Goal: Task Accomplishment & Management: Manage account settings

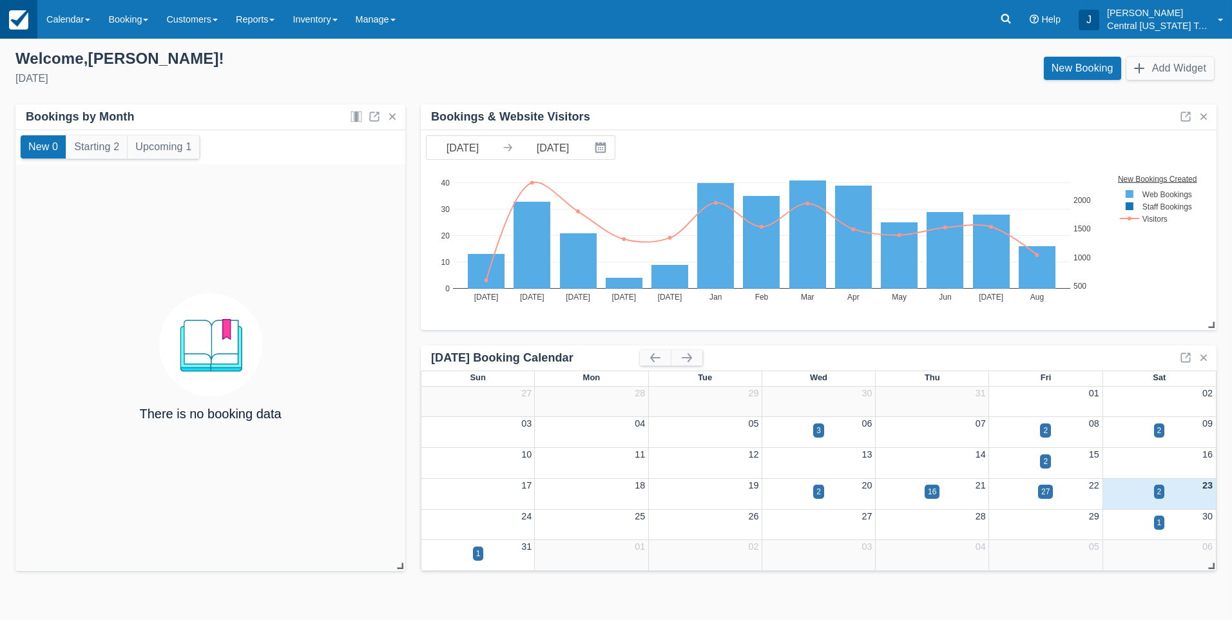
click at [18, 15] on img at bounding box center [18, 19] width 19 height 19
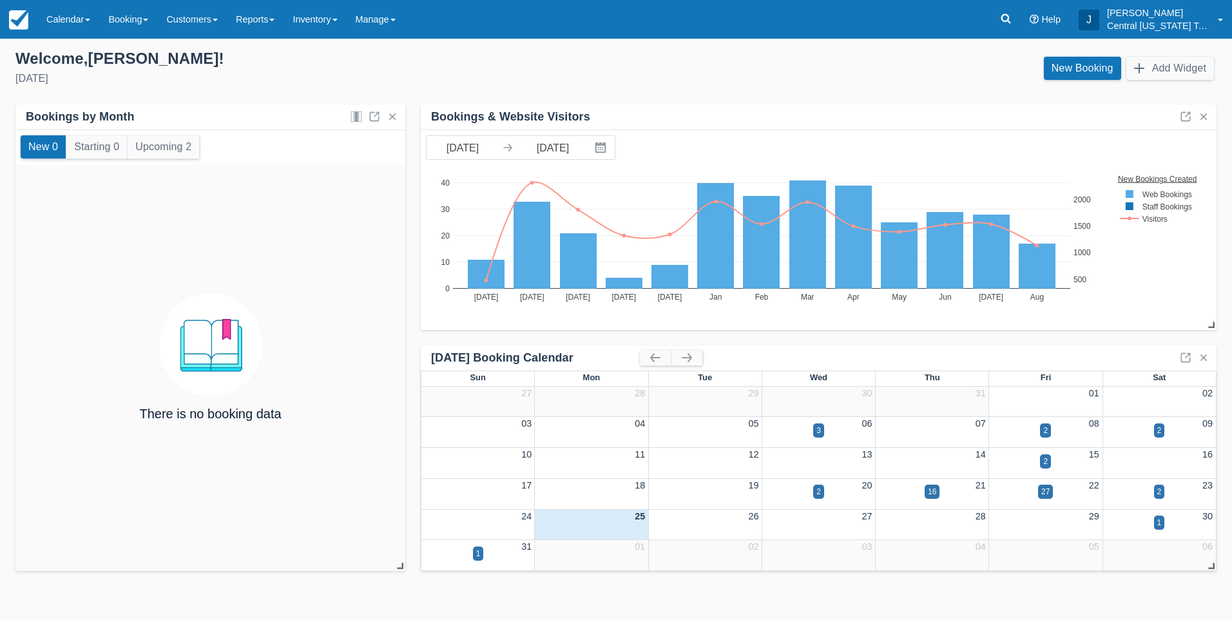
click at [79, 25] on link "Calendar" at bounding box center [68, 19] width 62 height 39
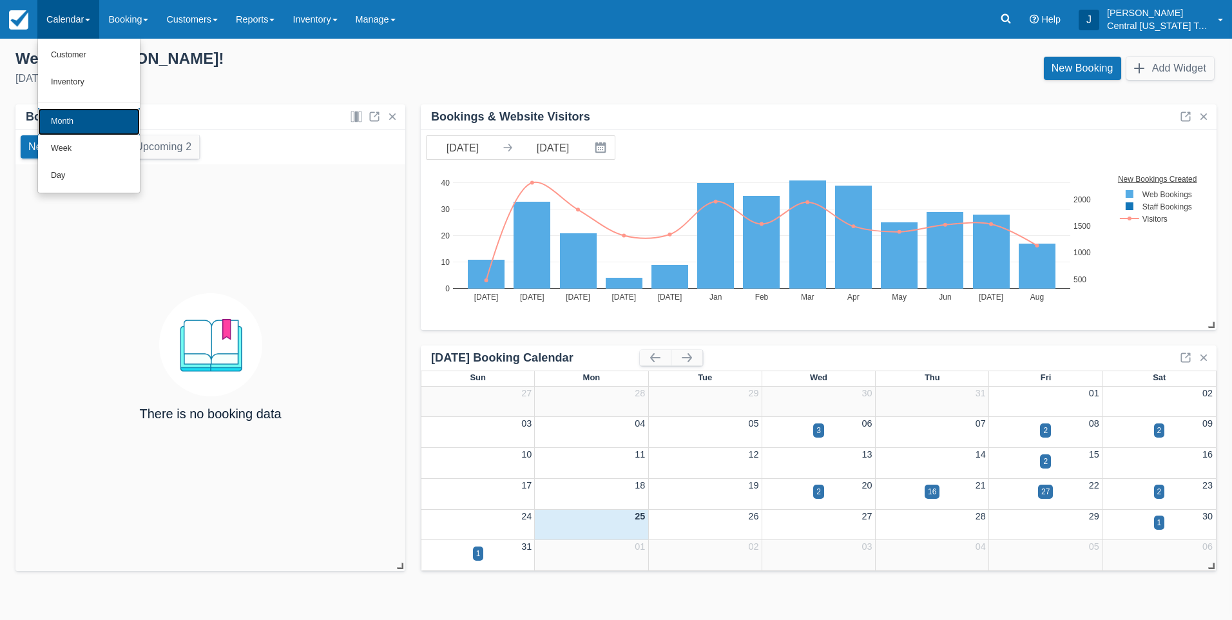
click at [76, 117] on link "Month" at bounding box center [89, 121] width 102 height 27
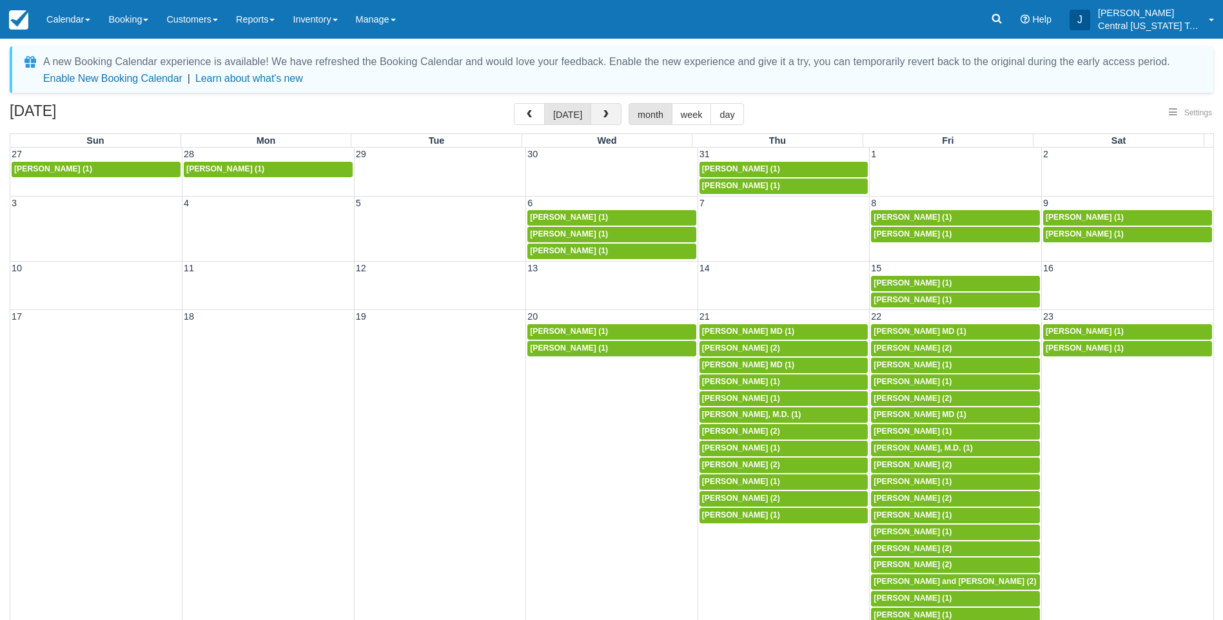
click at [610, 114] on button "button" at bounding box center [605, 114] width 31 height 22
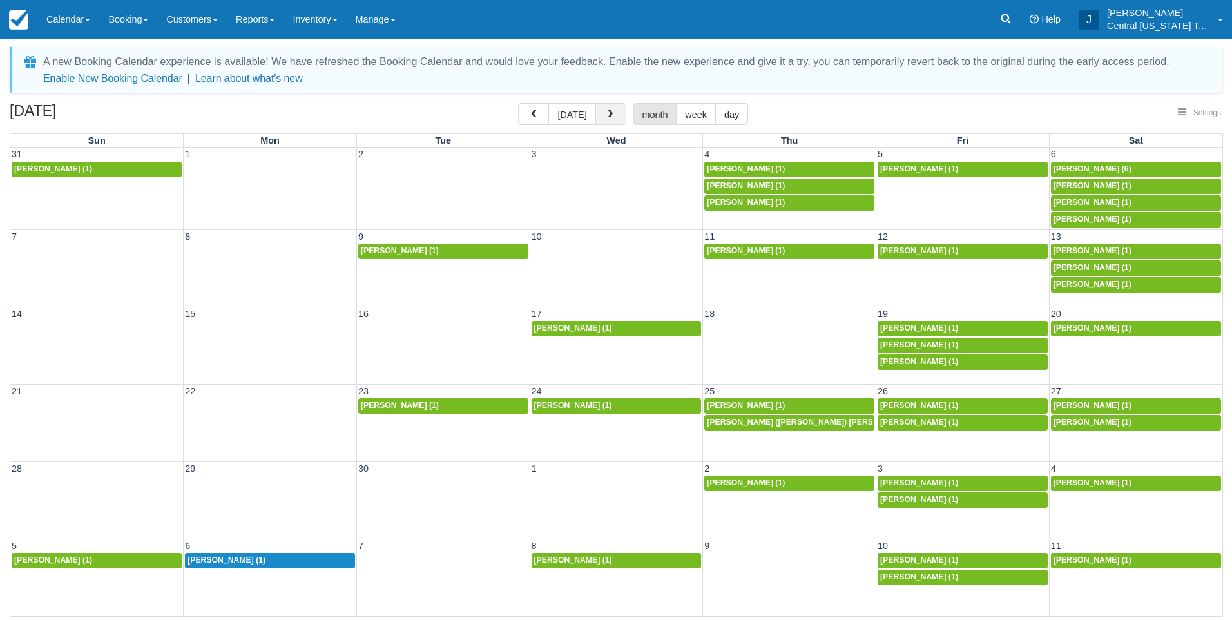
click at [610, 115] on span "button" at bounding box center [610, 114] width 9 height 9
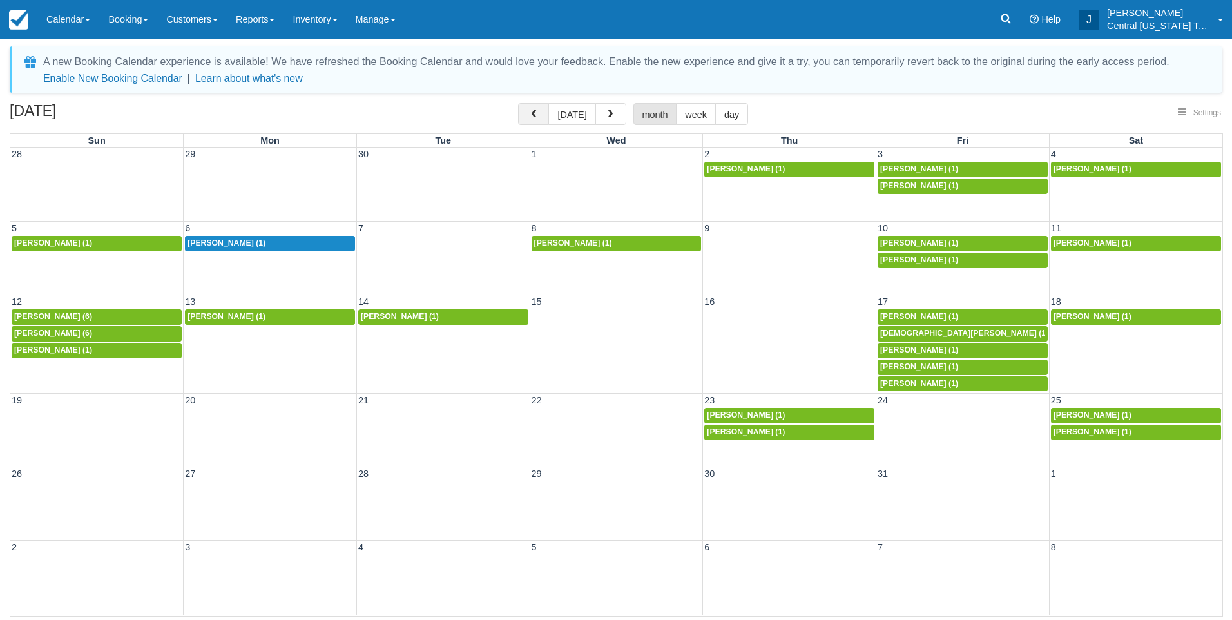
click at [541, 108] on button "button" at bounding box center [533, 114] width 31 height 22
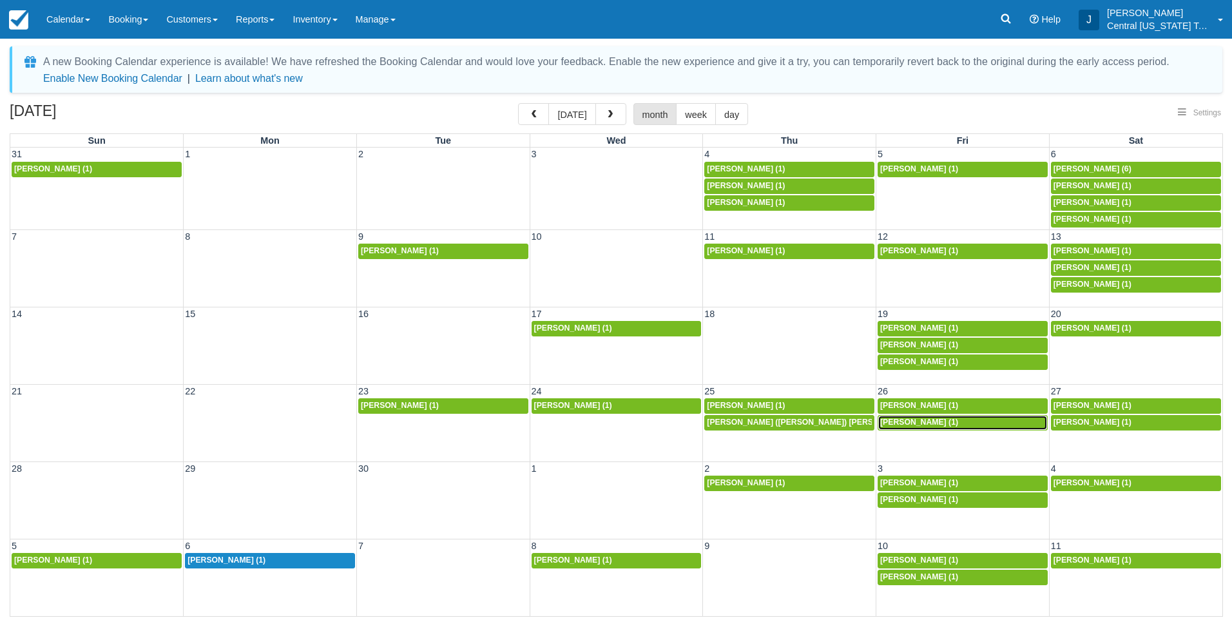
click at [932, 423] on span "Jeremie Wraight (1)" at bounding box center [919, 422] width 78 height 9
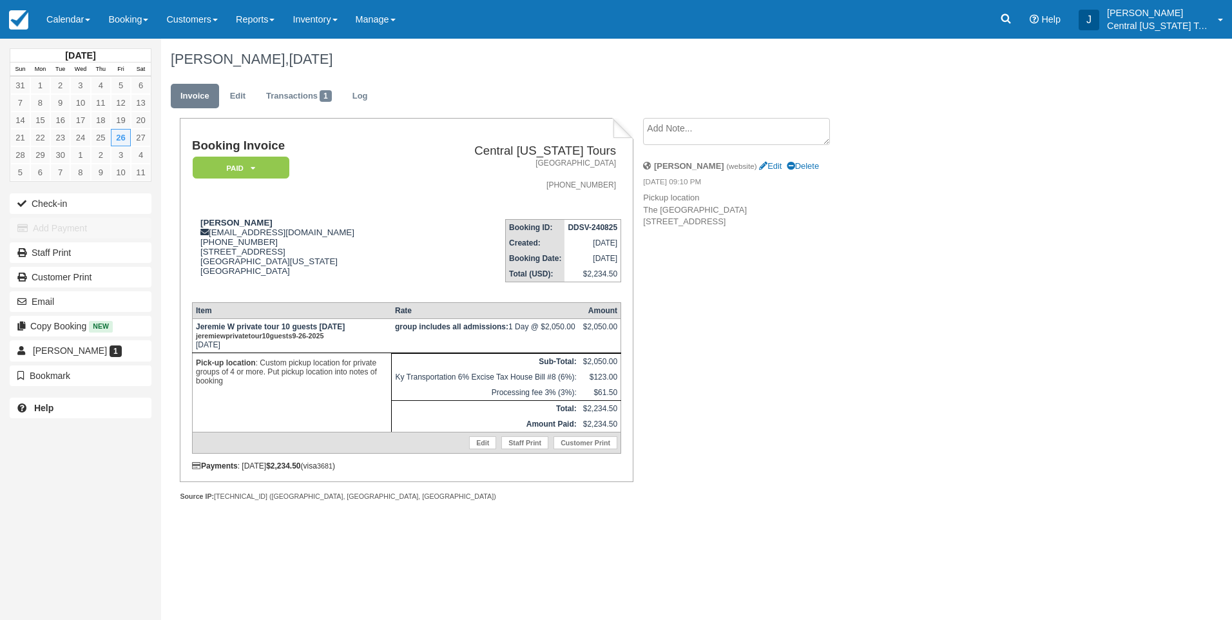
click at [868, 368] on div "Booking Invoice Paid   Pending Reserved Deposit Waiting Cancelled Central [US_S…" at bounding box center [515, 323] width 709 height 411
click at [322, 17] on link "Inventory" at bounding box center [315, 19] width 63 height 39
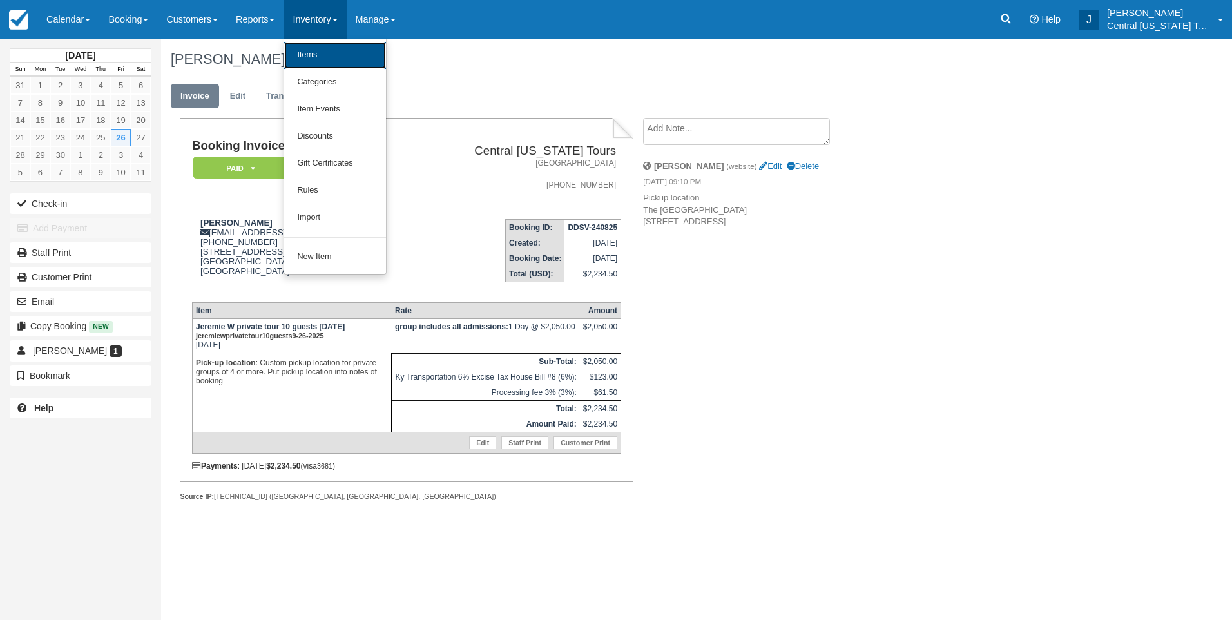
click at [330, 47] on link "Items" at bounding box center [335, 55] width 102 height 27
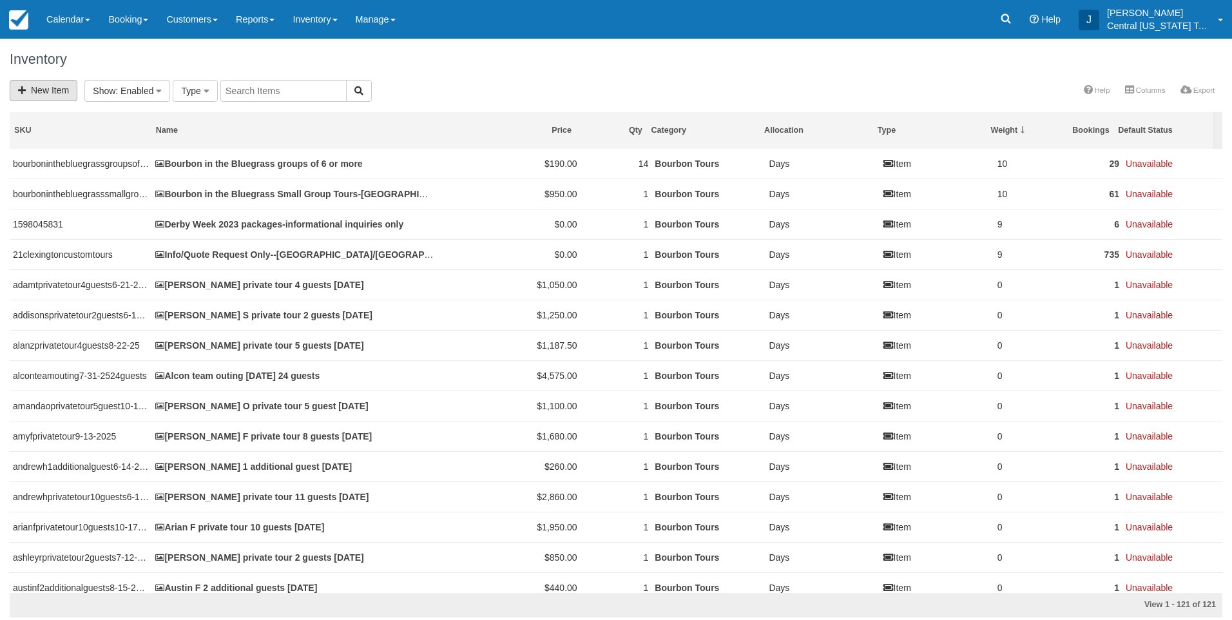
click at [57, 92] on link "New Item" at bounding box center [44, 90] width 68 height 21
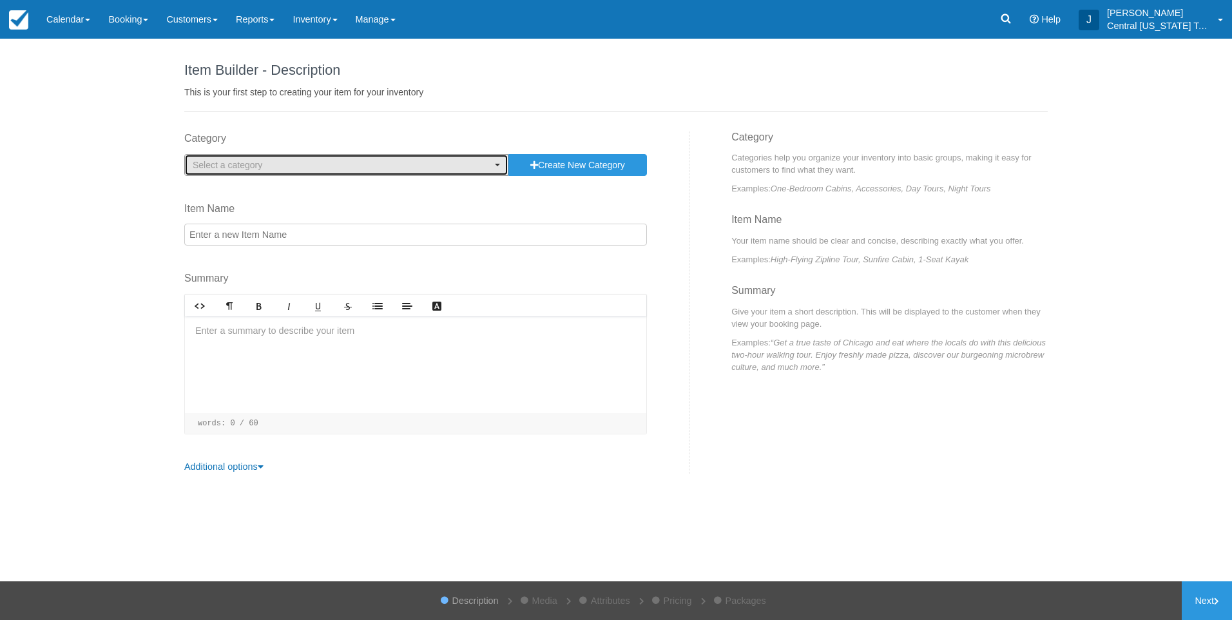
click at [217, 166] on span "Select a category" at bounding box center [228, 165] width 70 height 10
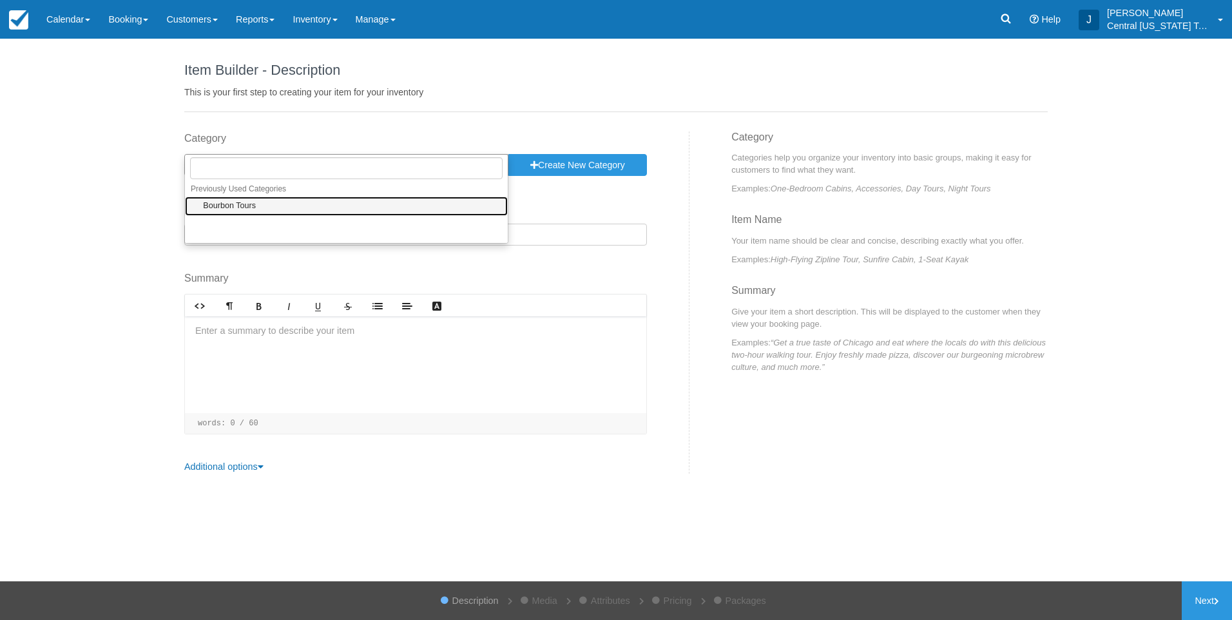
click at [240, 206] on span "Bourbon Tours" at bounding box center [229, 206] width 53 height 12
select select "1"
click at [241, 232] on input "Item Name" at bounding box center [415, 235] width 463 height 22
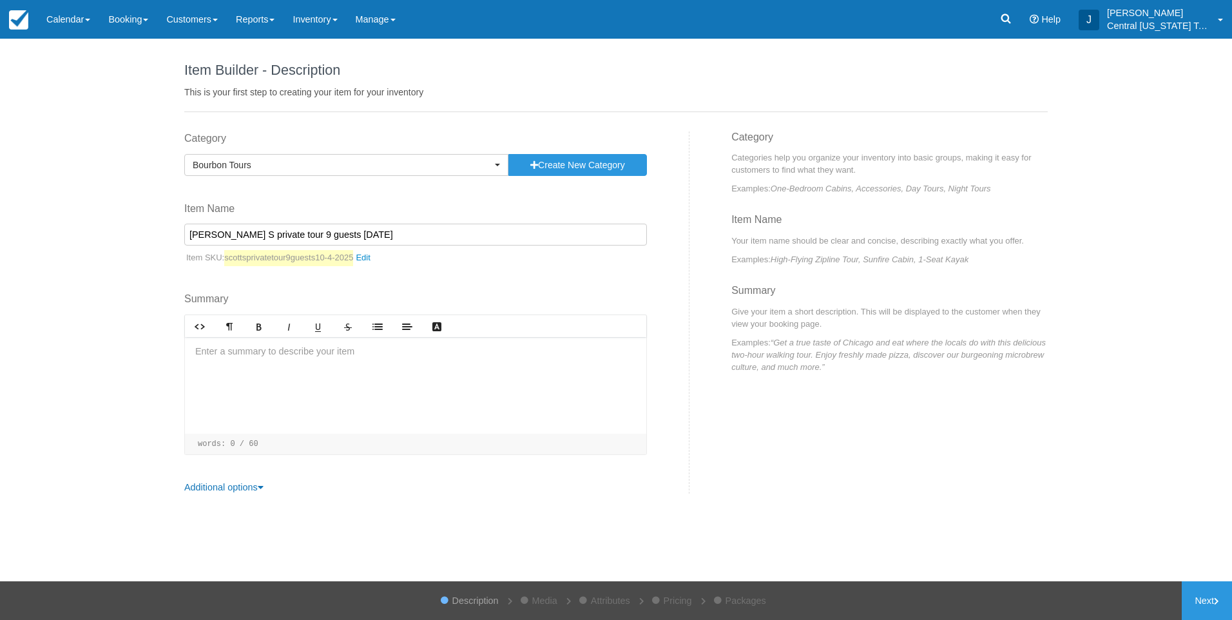
type input "[PERSON_NAME] S private tour 9 guests [DATE]"
click at [298, 366] on div at bounding box center [415, 385] width 461 height 97
click at [427, 356] on p at bounding box center [415, 352] width 441 height 14
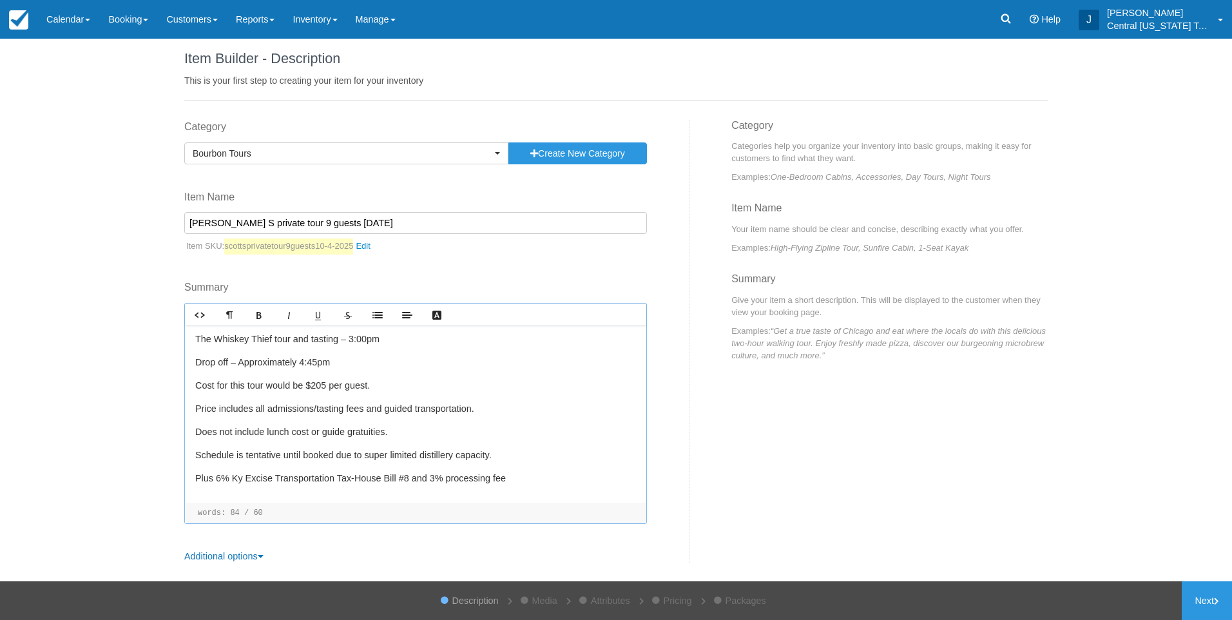
scroll to position [12, 0]
click at [1213, 613] on link "Next" at bounding box center [1207, 600] width 50 height 39
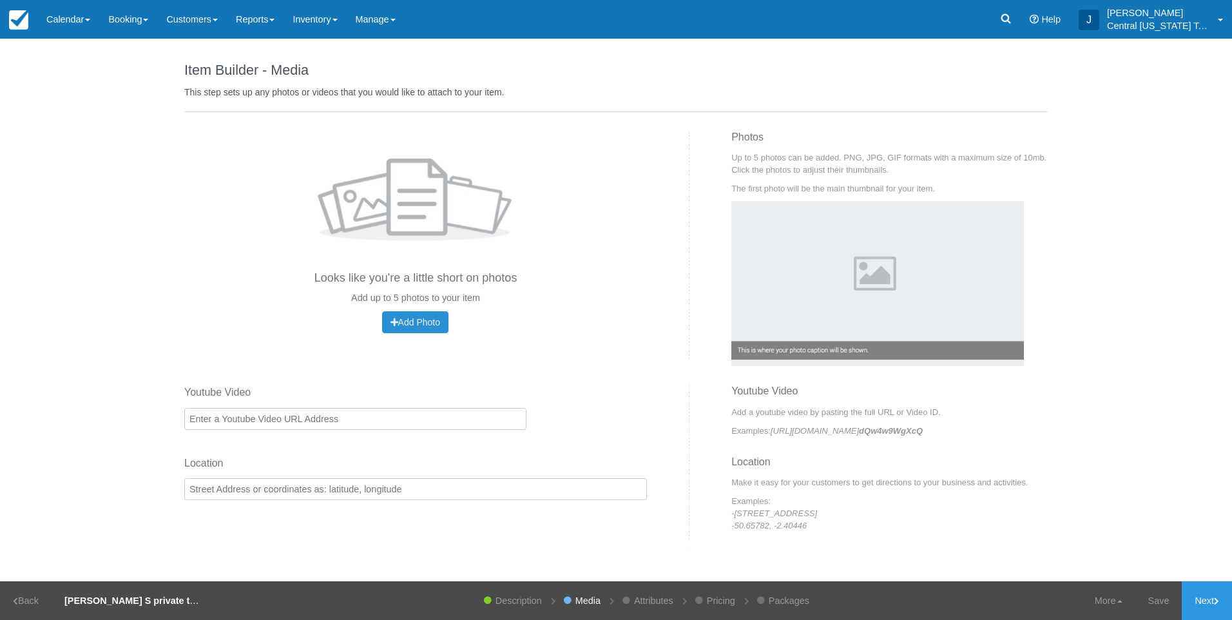
click at [412, 316] on button "Add Photo Uploading..." at bounding box center [415, 322] width 66 height 22
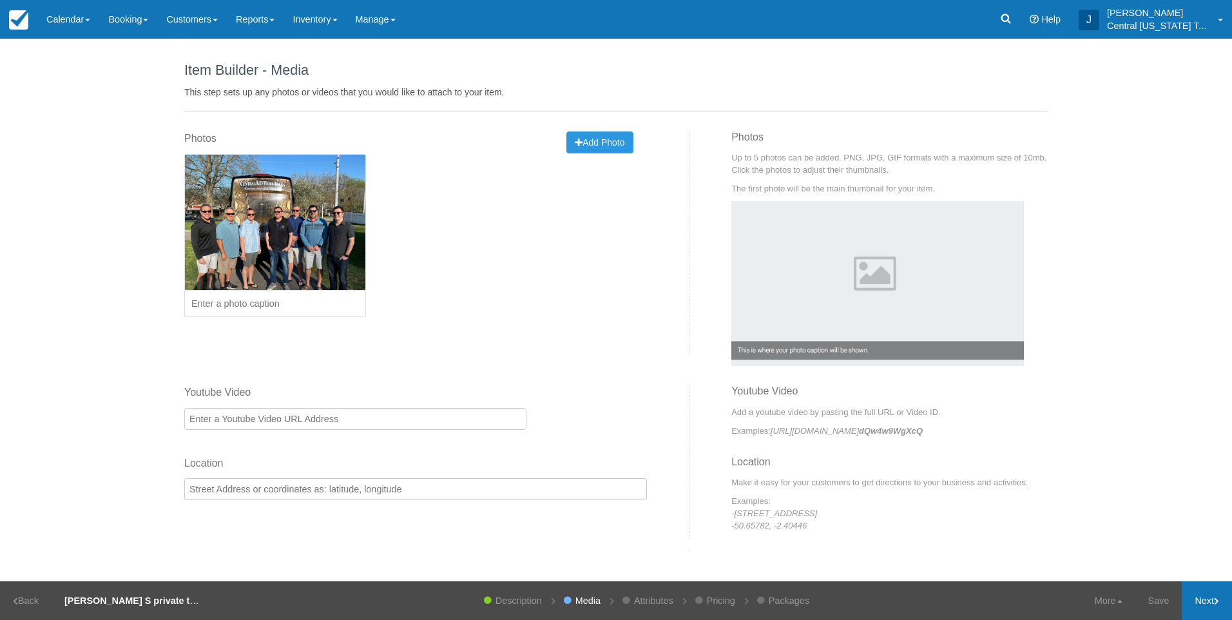
click at [1207, 601] on link "Next" at bounding box center [1207, 600] width 50 height 39
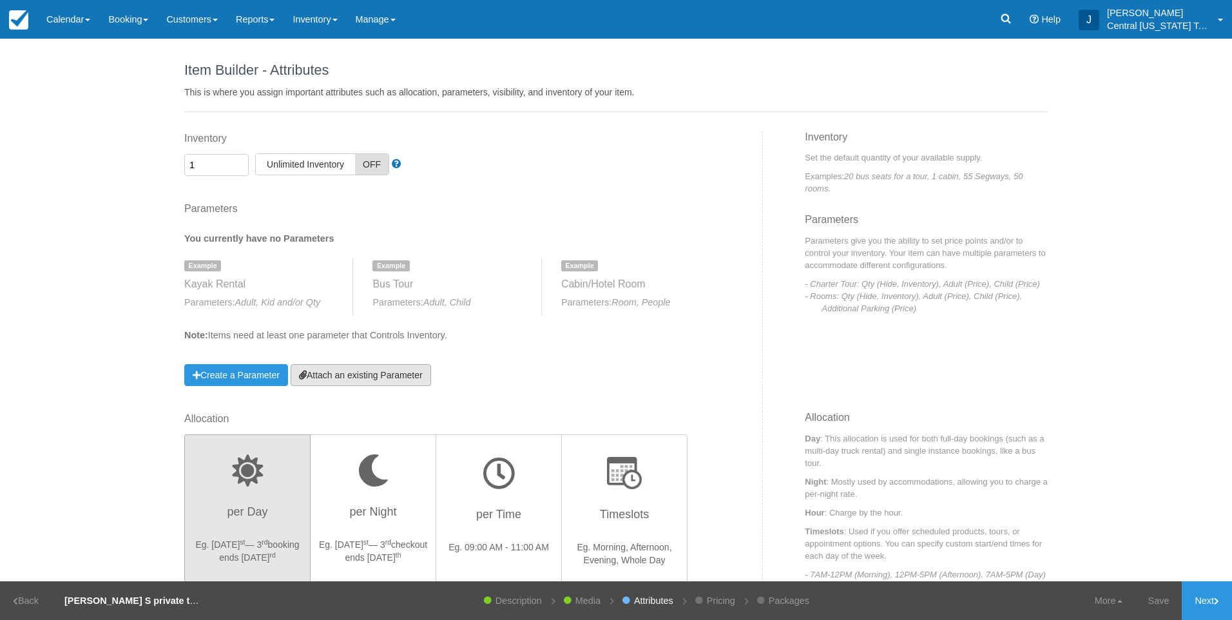
click at [402, 365] on link "Attach an existing Parameter" at bounding box center [361, 375] width 141 height 22
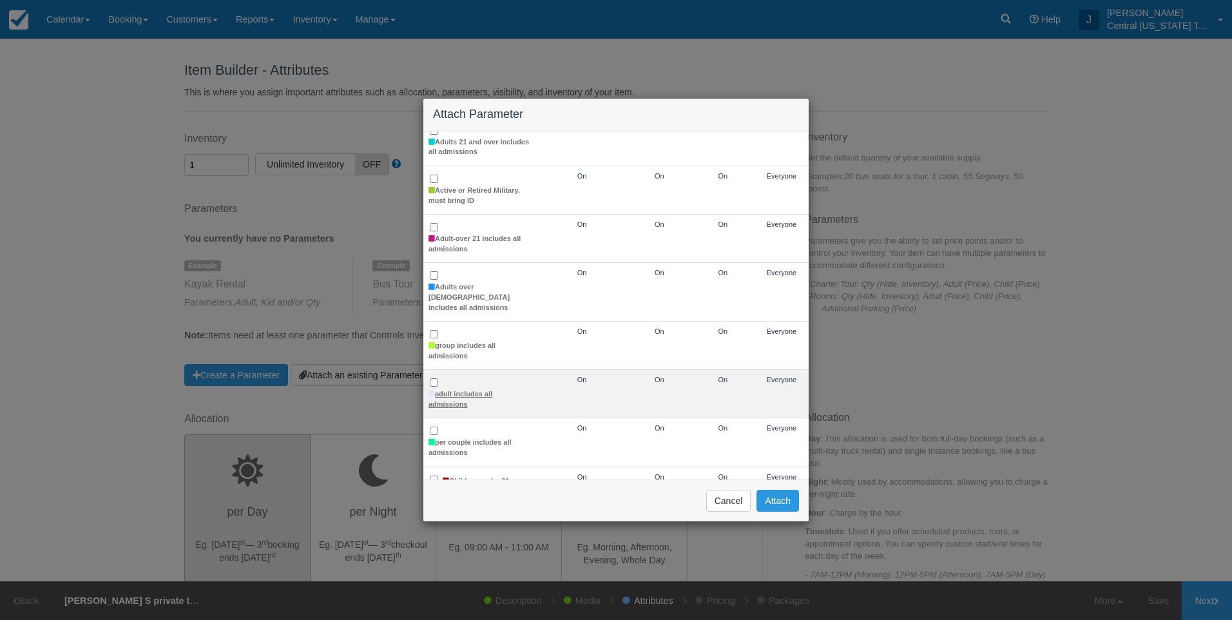
scroll to position [193, 0]
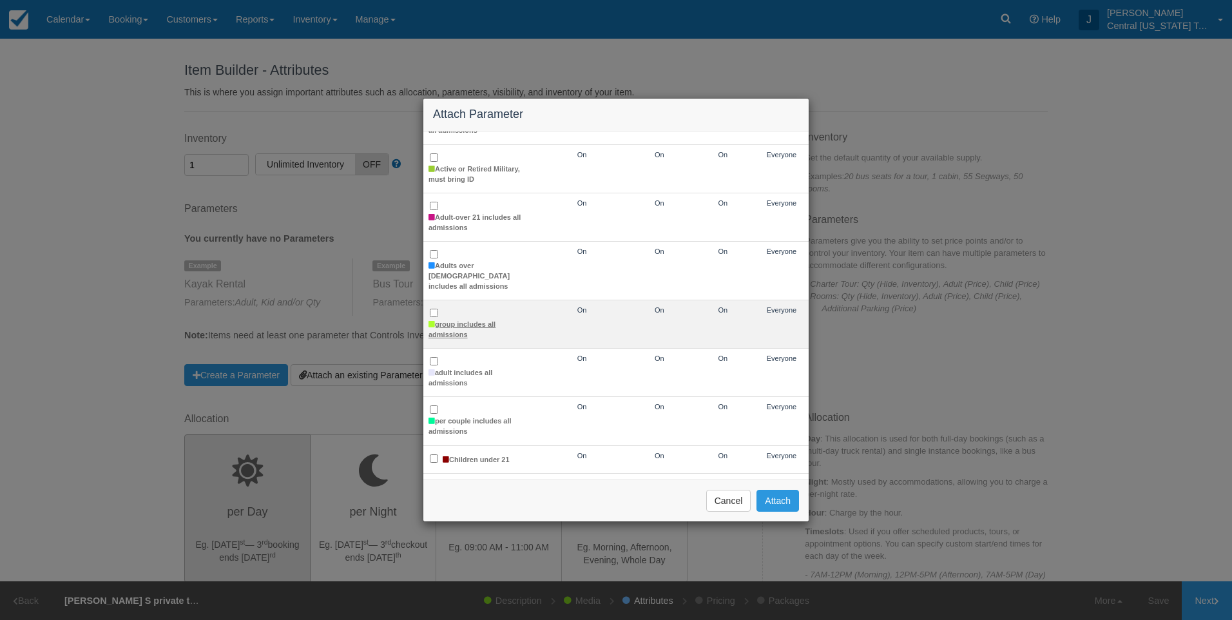
click at [467, 322] on label "group includes all admissions" at bounding box center [480, 330] width 102 height 20
click at [438, 317] on input "group includes all admissions" at bounding box center [434, 313] width 8 height 8
checkbox input "true"
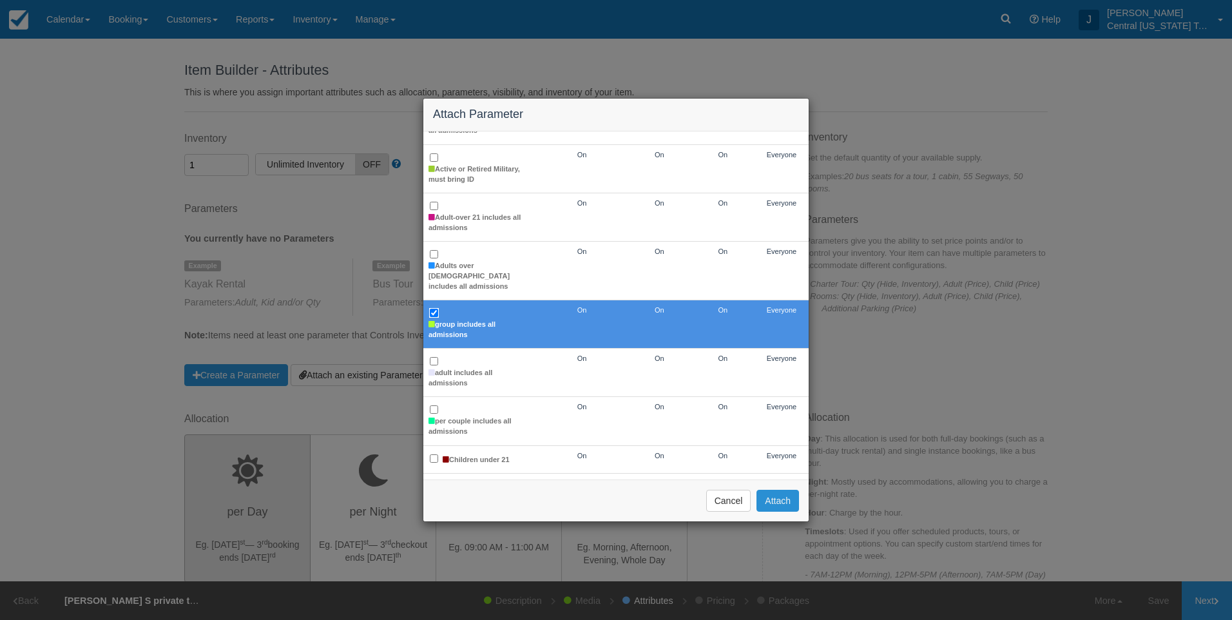
click at [784, 498] on button "Attach" at bounding box center [778, 501] width 43 height 22
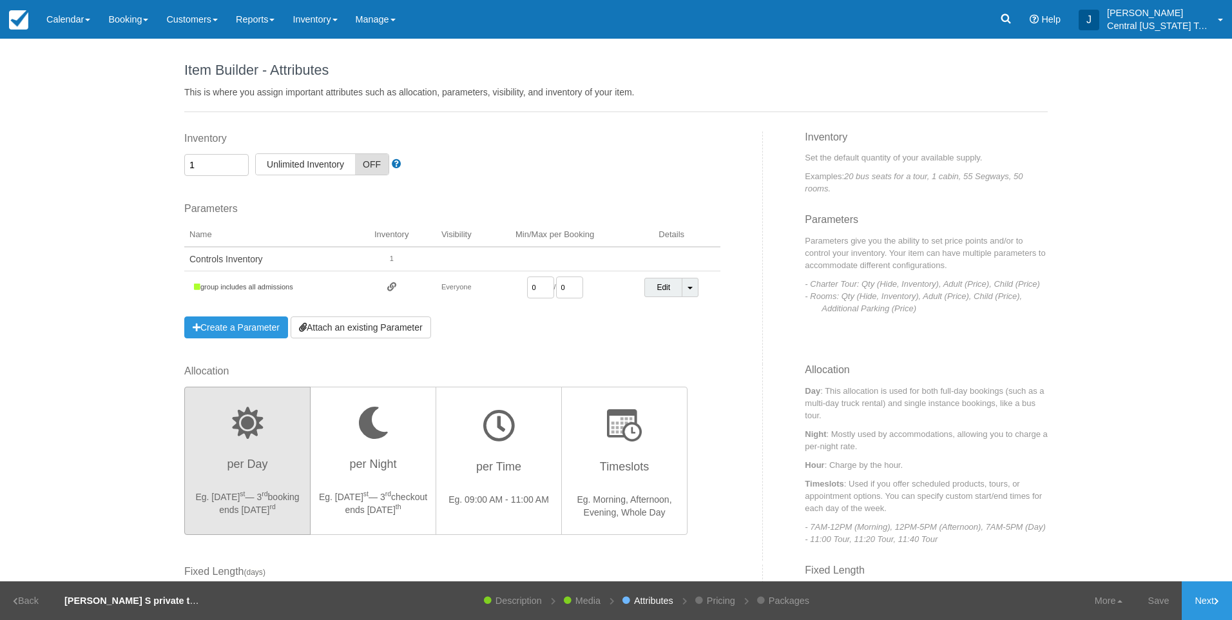
drag, startPoint x: 530, startPoint y: 284, endPoint x: 470, endPoint y: 283, distance: 59.9
click at [471, 289] on tr "group includes all admissions Everyone 0 / 0 Edit Toggle Dropdown Detach Parame…" at bounding box center [452, 287] width 536 height 33
type input "1"
click at [535, 325] on div "Parameters You currently have no Parameters Example Kayak Rental Parameters: Ad…" at bounding box center [452, 270] width 536 height 137
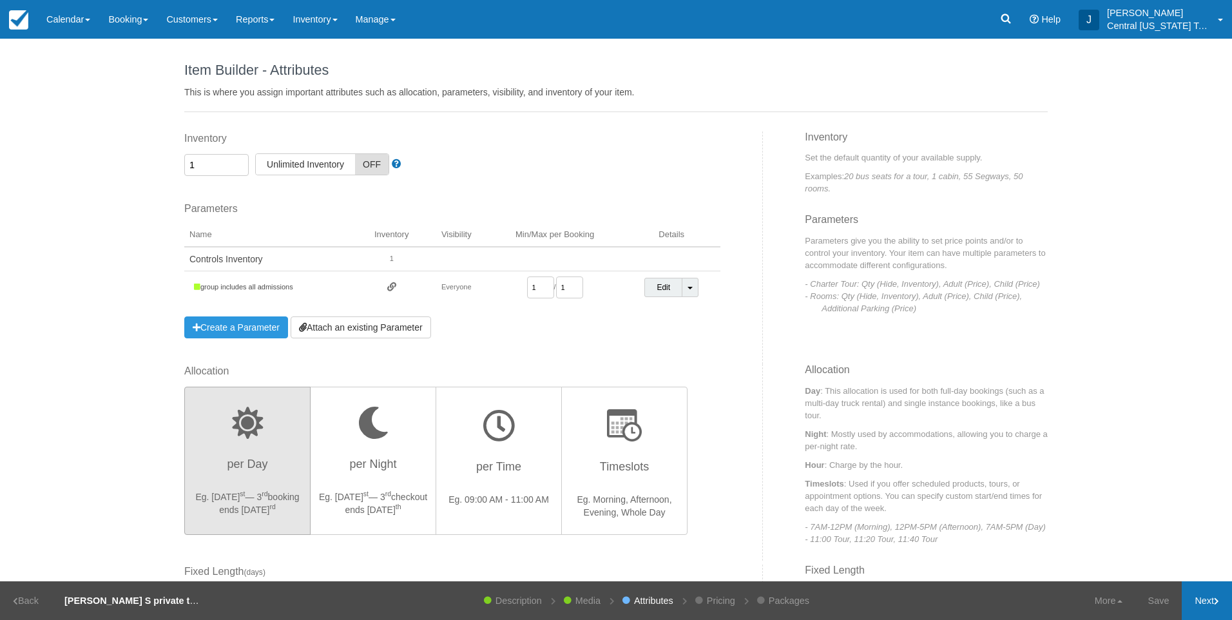
click at [1204, 596] on link "Next" at bounding box center [1207, 600] width 50 height 39
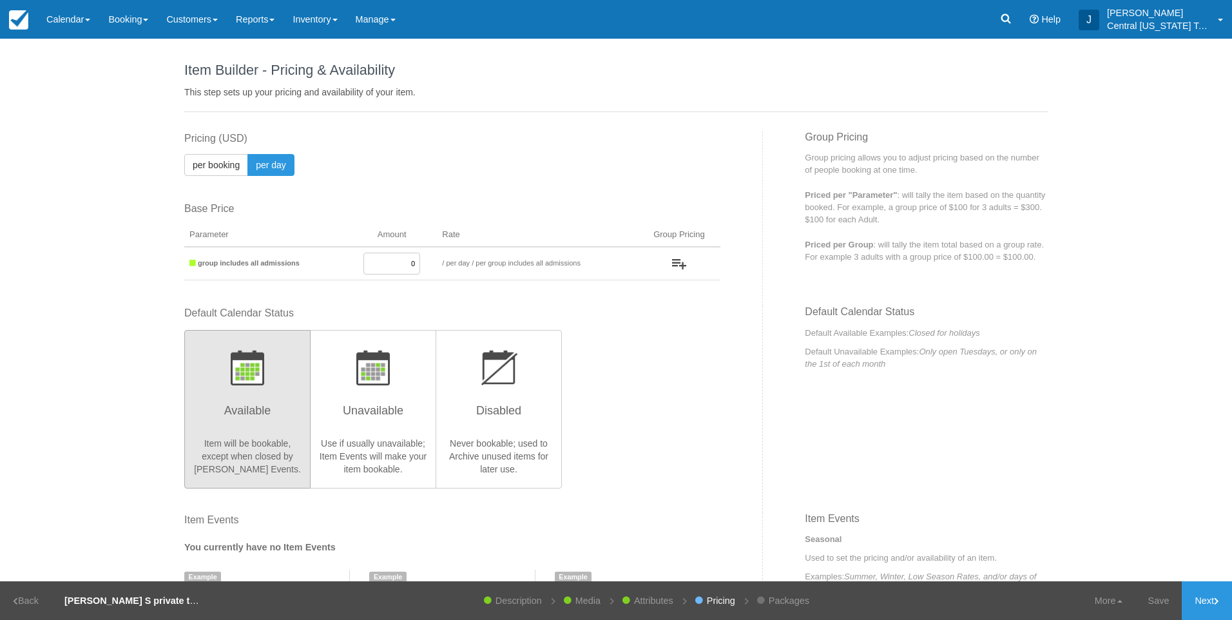
drag, startPoint x: 465, startPoint y: 267, endPoint x: 499, endPoint y: 278, distance: 35.9
click at [532, 269] on tr "group includes all admissions 0 / per booking per day / per group includes all …" at bounding box center [452, 264] width 536 height 34
click at [405, 262] on input "0" at bounding box center [392, 264] width 57 height 22
drag, startPoint x: 411, startPoint y: 261, endPoint x: 808, endPoint y: 180, distance: 404.5
click at [645, 235] on table "Parameter Amount Rate Group Pricing to / per booking per day / Priced per Qty P…" at bounding box center [452, 252] width 536 height 57
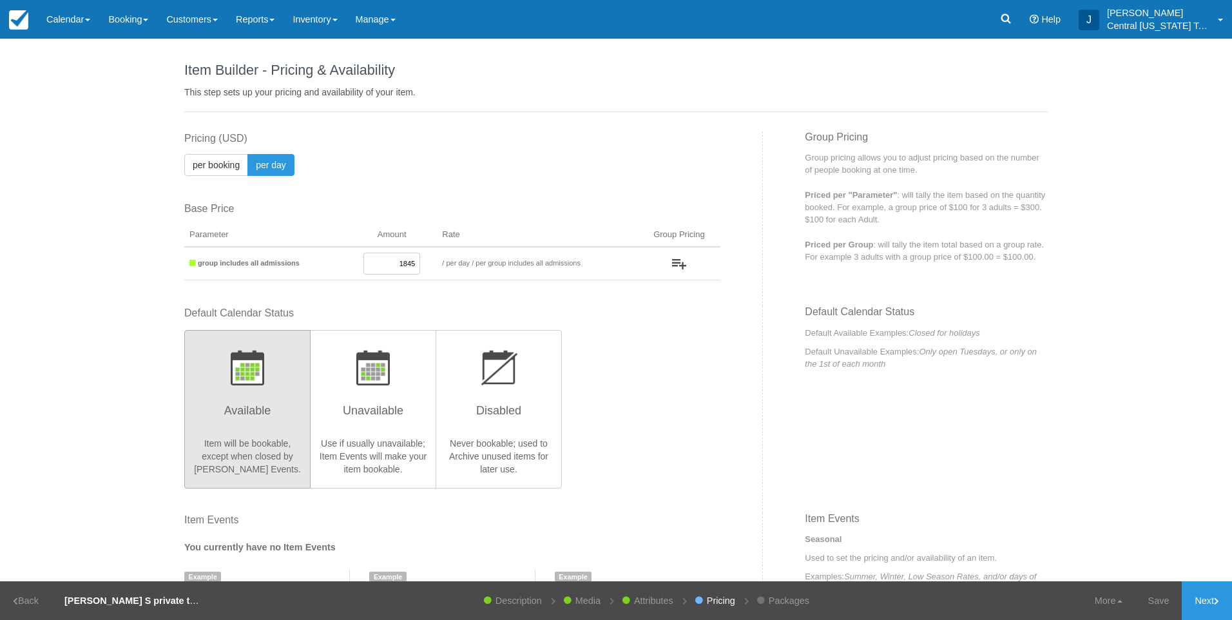
type input "1845"
click at [655, 393] on div "Default Calendar Status Available Item will be bookable, except when closed by …" at bounding box center [452, 396] width 536 height 181
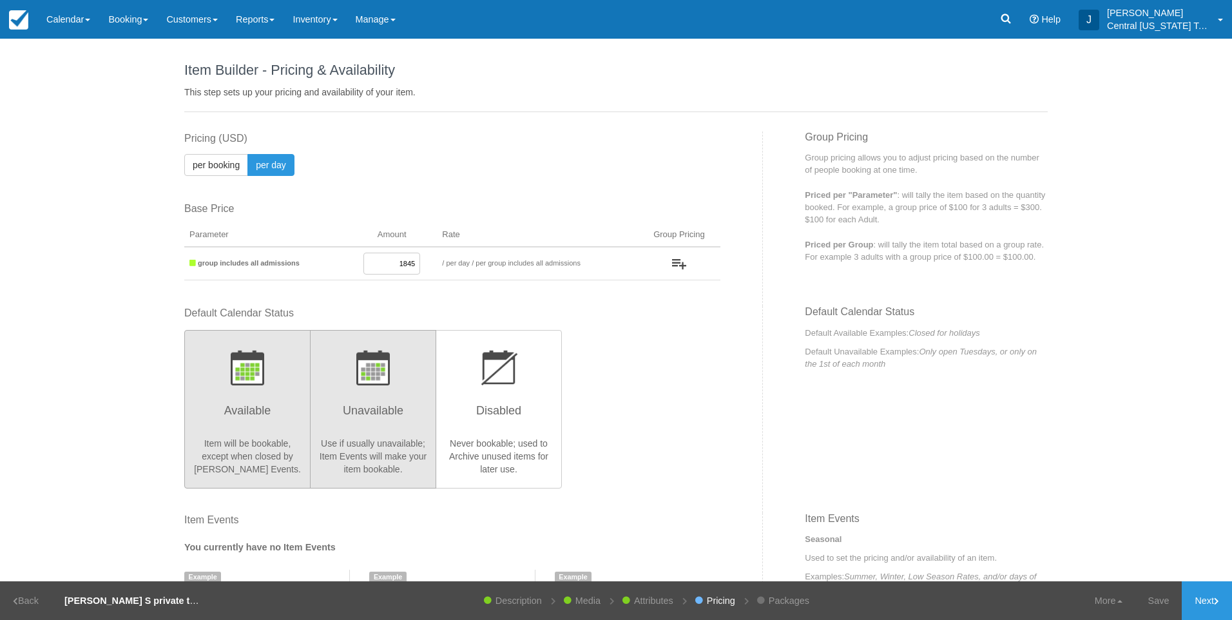
click at [392, 421] on h3 "Unavailable" at bounding box center [373, 414] width 110 height 32
radio input "true"
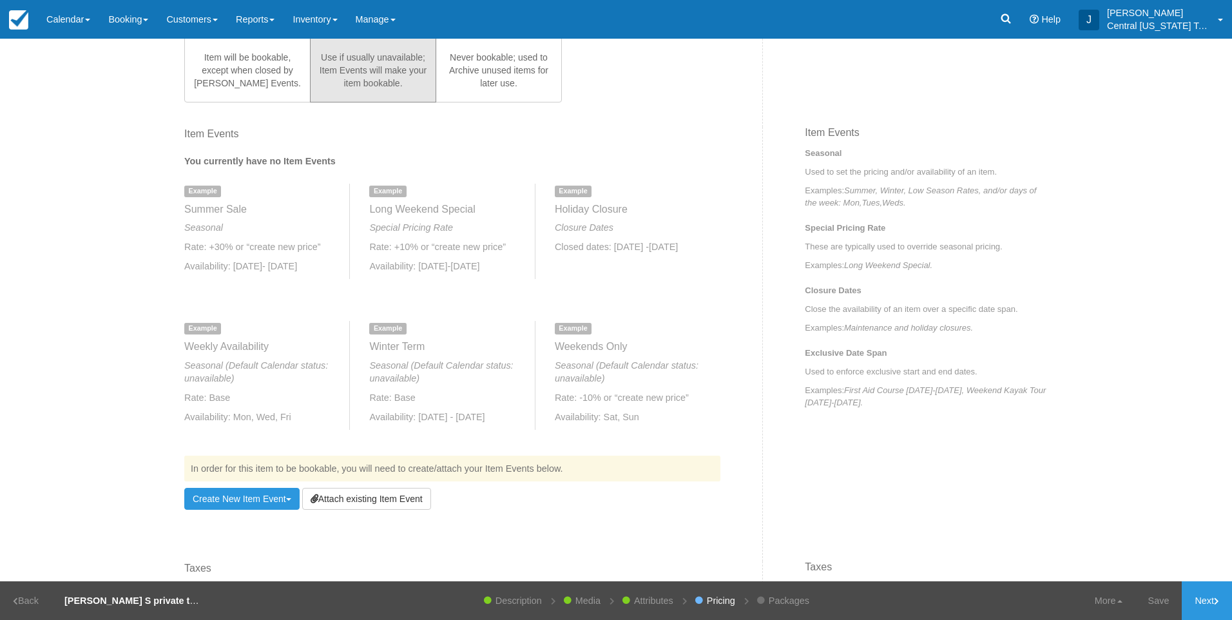
scroll to position [387, 0]
click at [1201, 612] on link "Next" at bounding box center [1207, 600] width 50 height 39
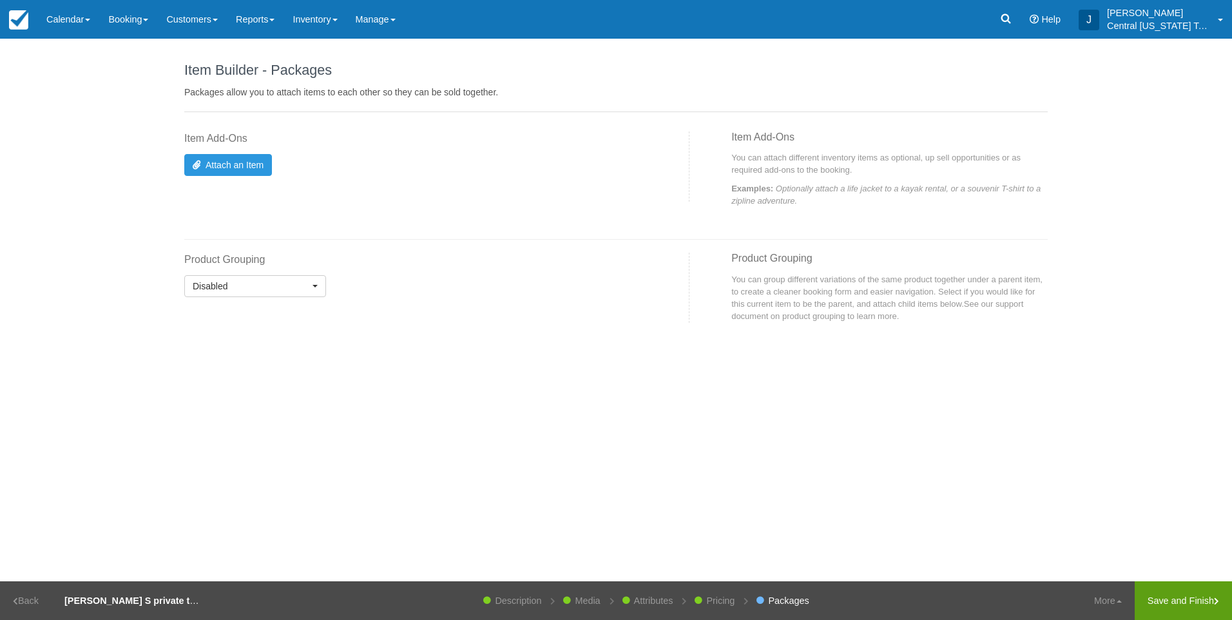
click at [1201, 586] on link "Save and Finish" at bounding box center [1183, 600] width 97 height 39
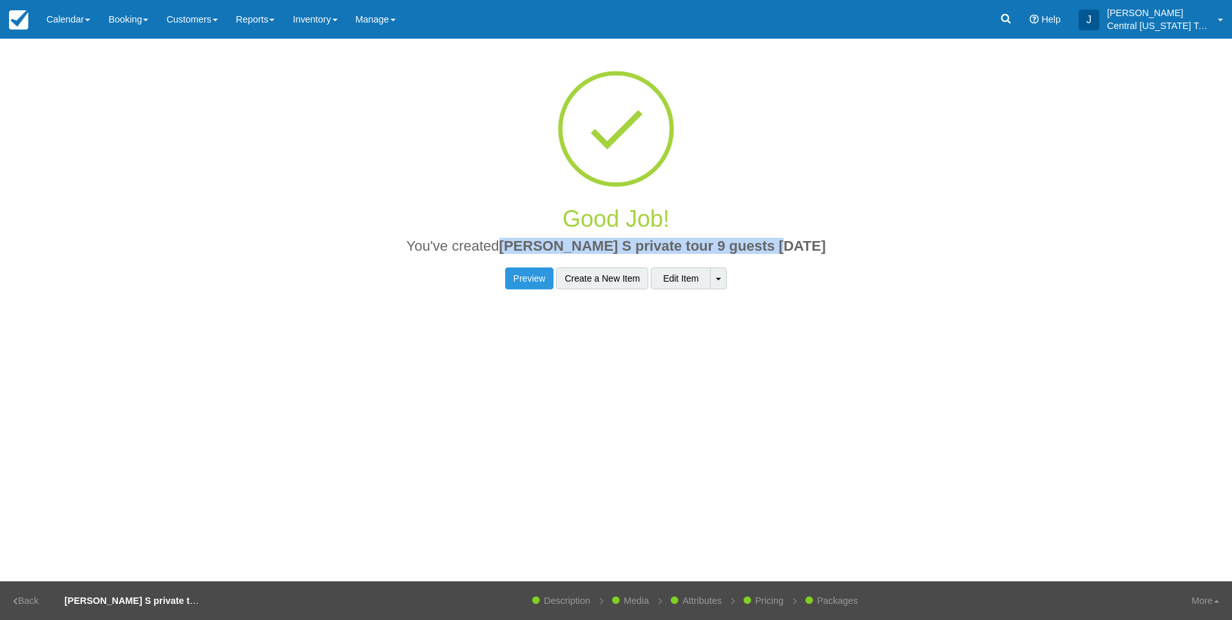
drag, startPoint x: 862, startPoint y: 238, endPoint x: 536, endPoint y: 245, distance: 325.6
click at [536, 245] on div "Good Job! You've created Scott S private tour 9 guests 10-4-2025" at bounding box center [616, 230] width 864 height 74
copy span "[PERSON_NAME] S private tour 9 guests [DATE]"
click at [335, 28] on link "Inventory" at bounding box center [315, 19] width 63 height 39
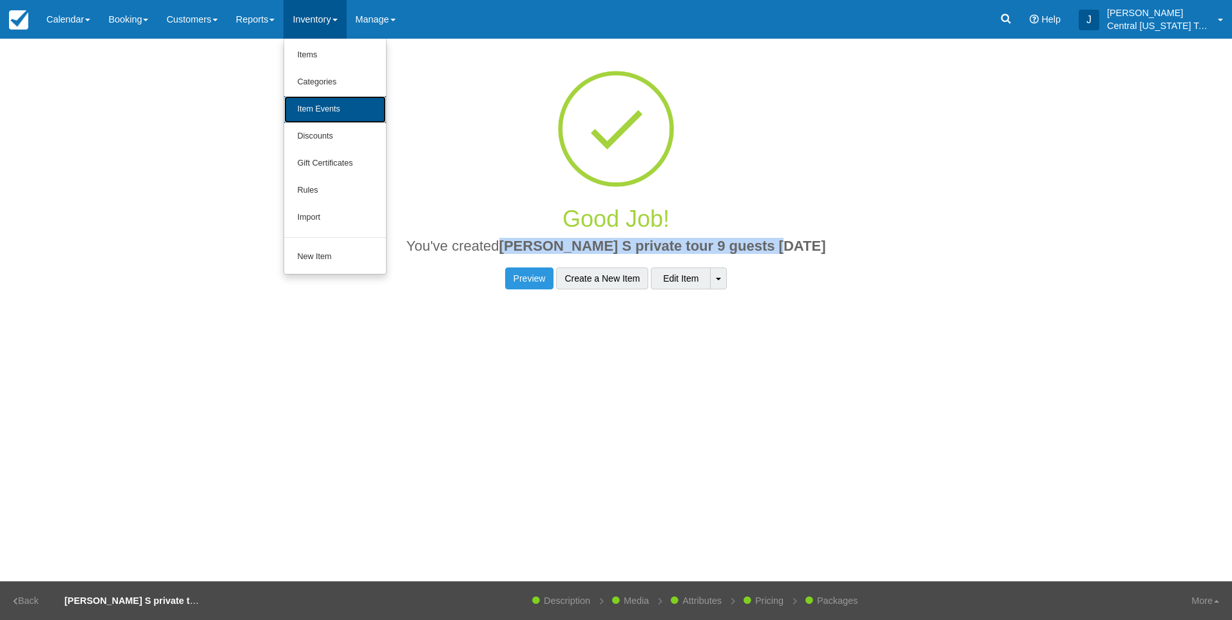
click at [345, 101] on link "Item Events" at bounding box center [335, 109] width 102 height 27
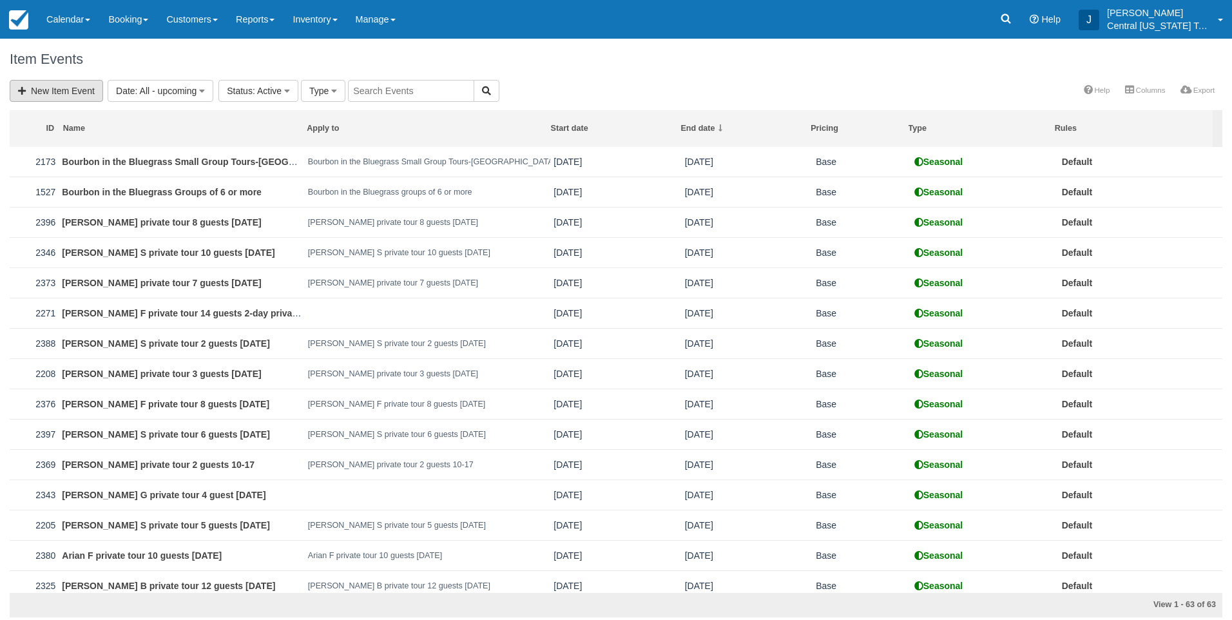
click at [53, 95] on link "New Item Event" at bounding box center [56, 91] width 93 height 22
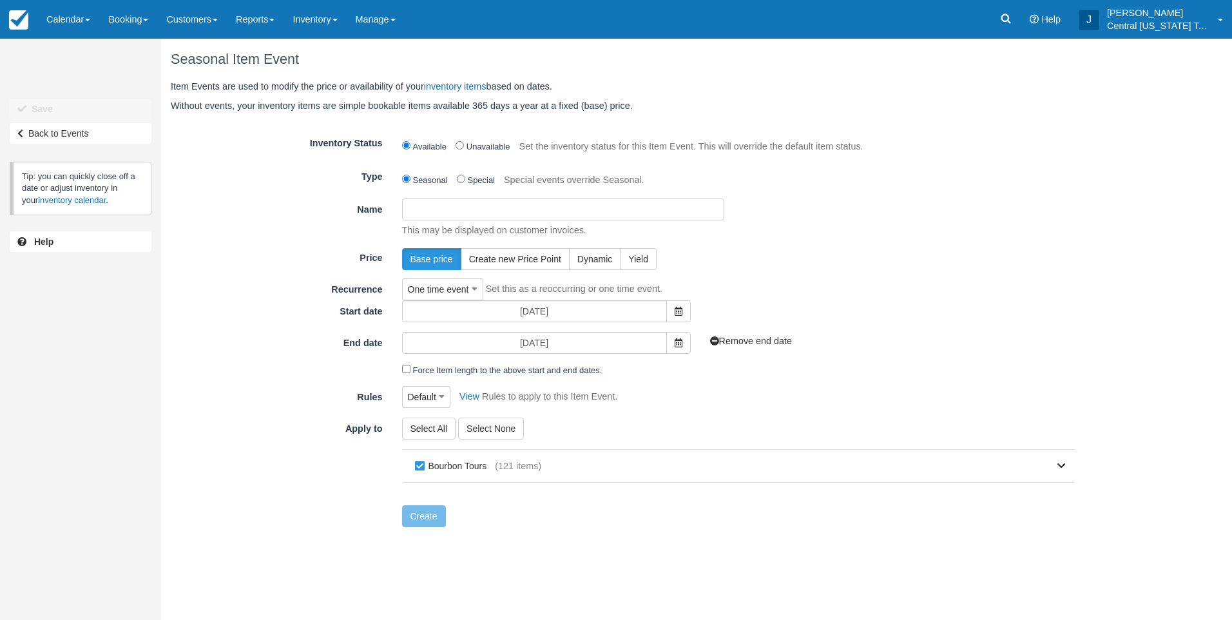
click at [492, 209] on input "Name" at bounding box center [563, 210] width 322 height 22
paste input "[PERSON_NAME] S private tour 9 guests [DATE]"
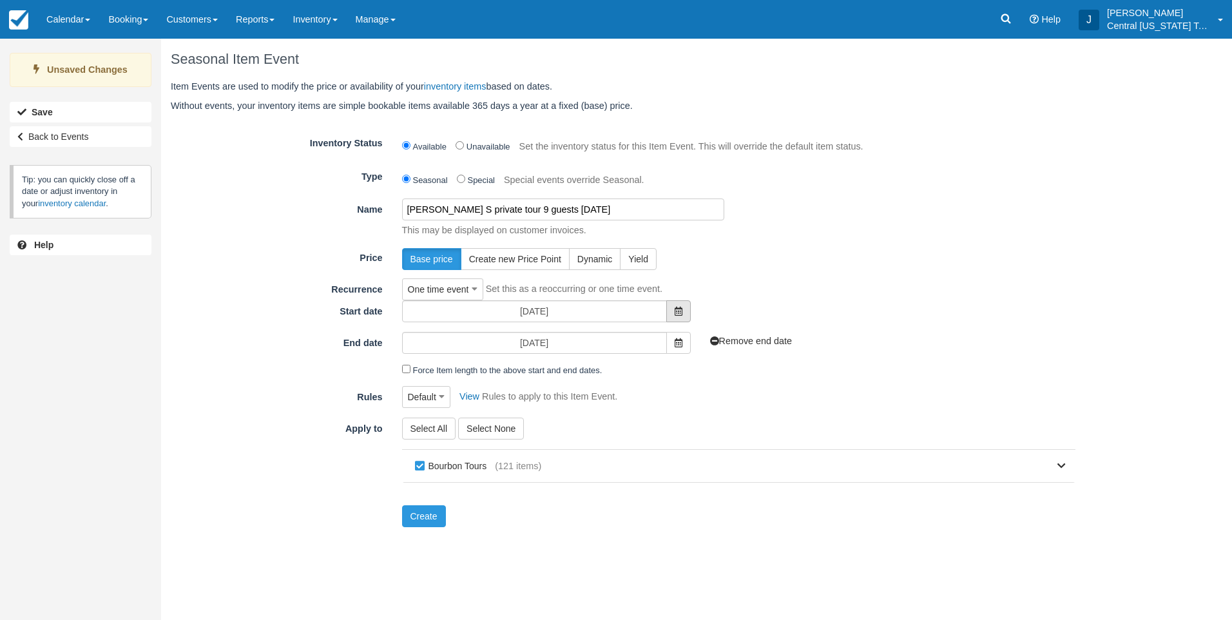
type input "[PERSON_NAME] S private tour 9 guests [DATE]"
click at [683, 307] on span at bounding box center [678, 311] width 24 height 22
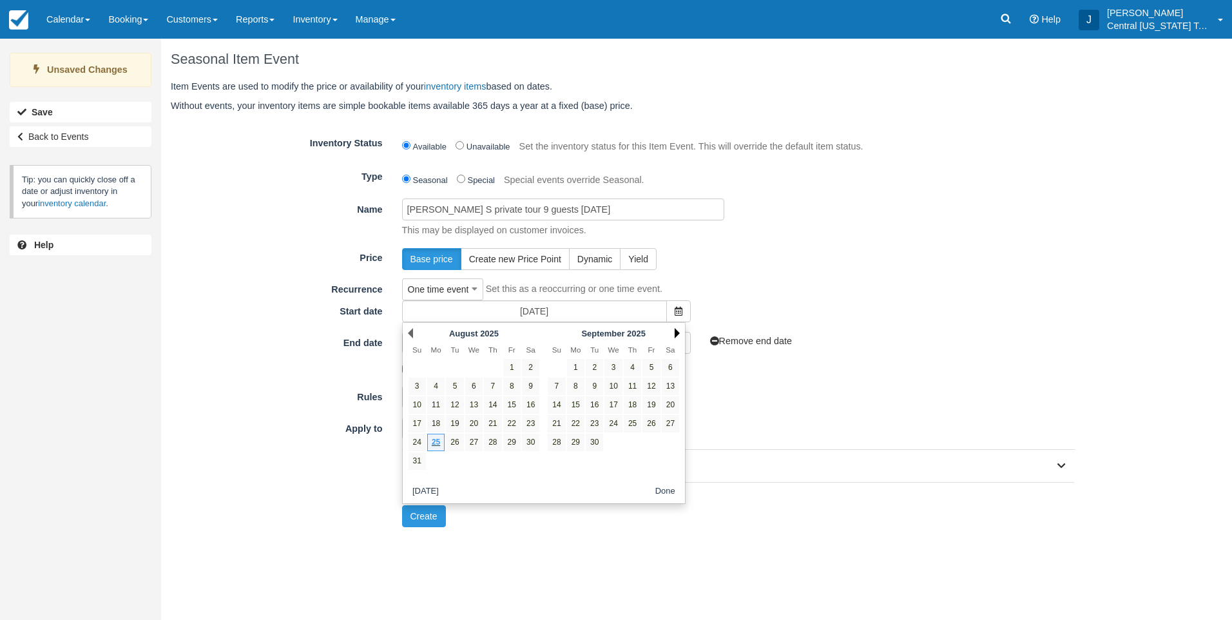
click at [679, 330] on link "Next" at bounding box center [677, 333] width 5 height 10
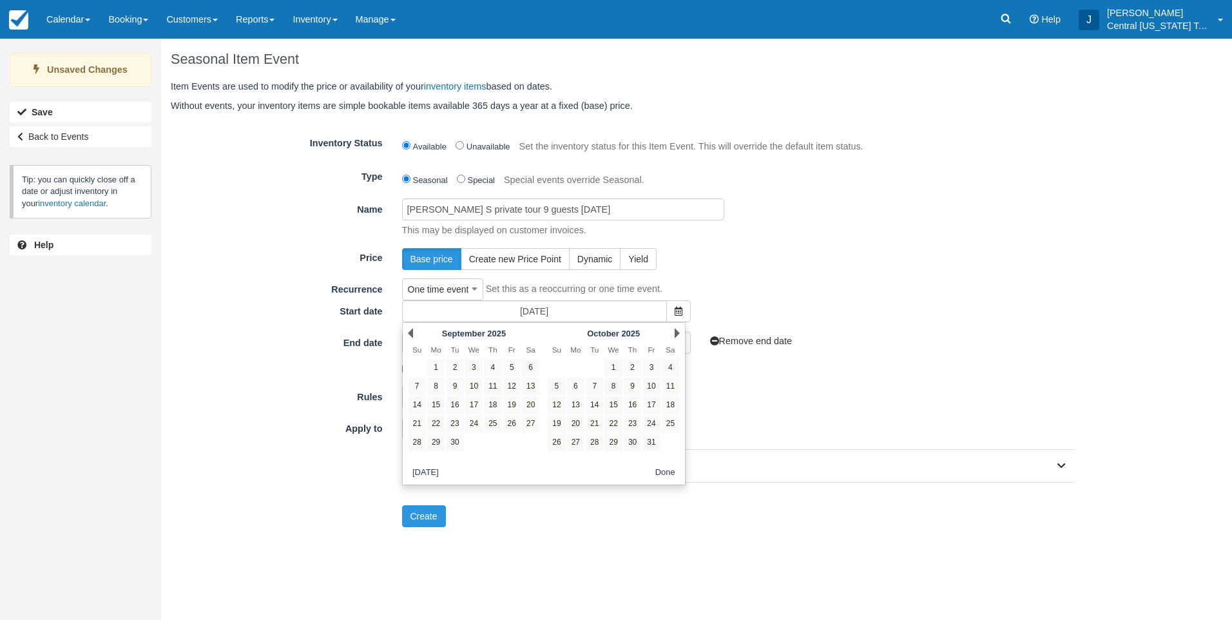
click at [679, 330] on link "Next" at bounding box center [677, 333] width 5 height 10
click at [525, 369] on link "4" at bounding box center [530, 367] width 17 height 17
type input "[DATE]"
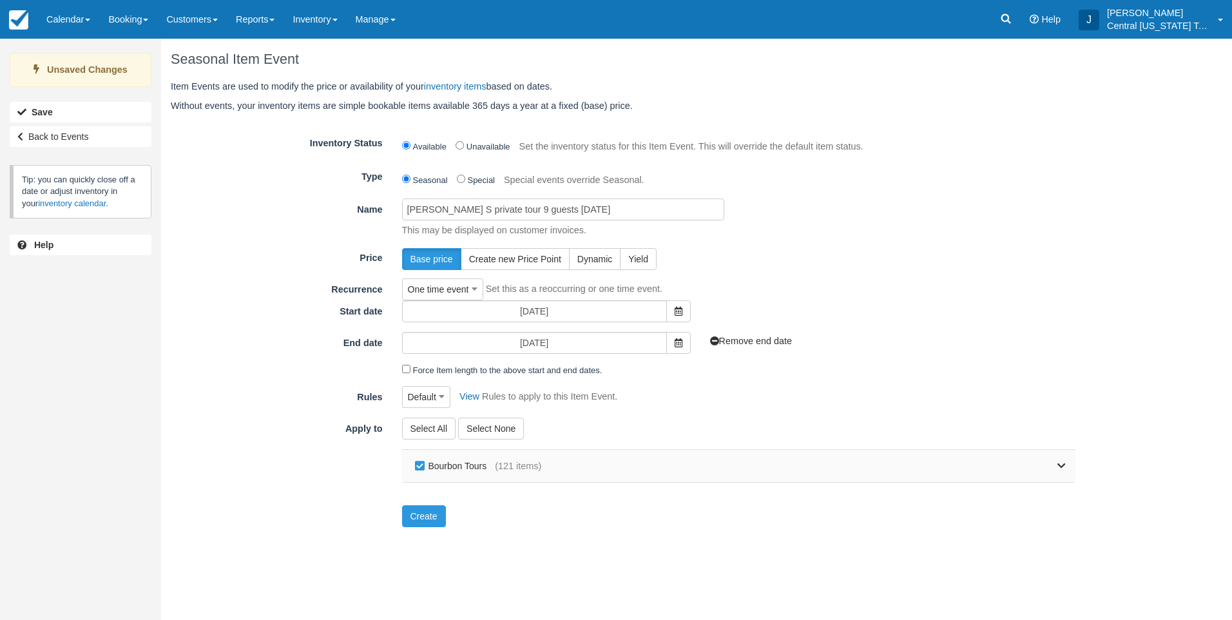
click at [428, 471] on label "Bourbon Tours" at bounding box center [454, 465] width 84 height 19
checkbox input "false"
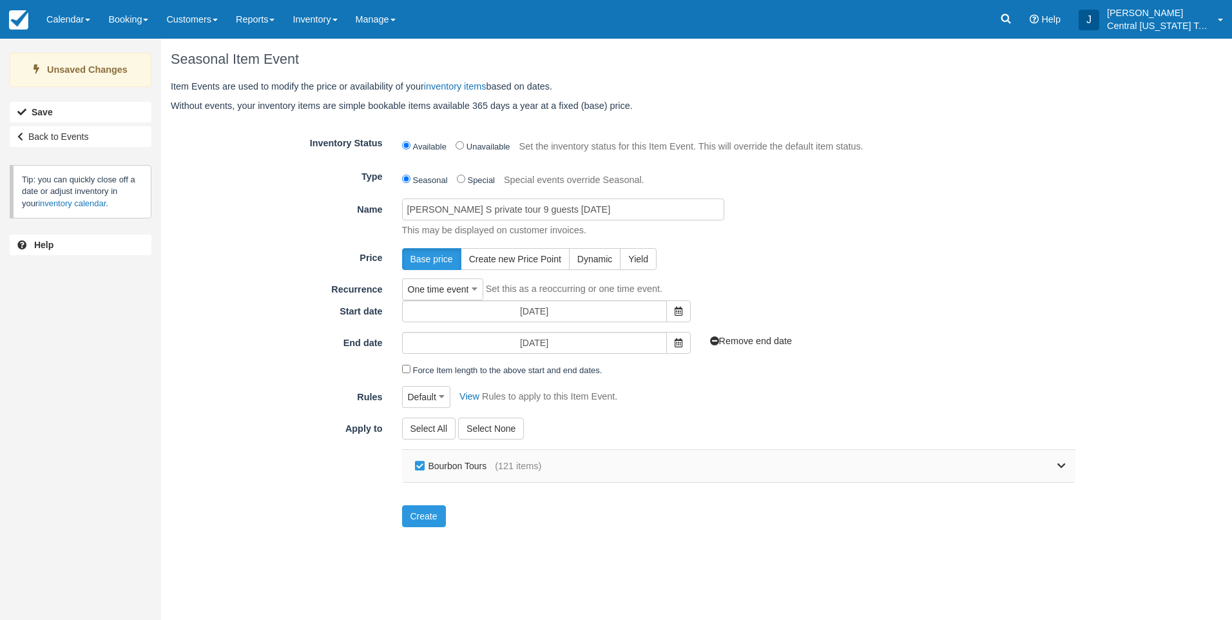
checkbox input "false"
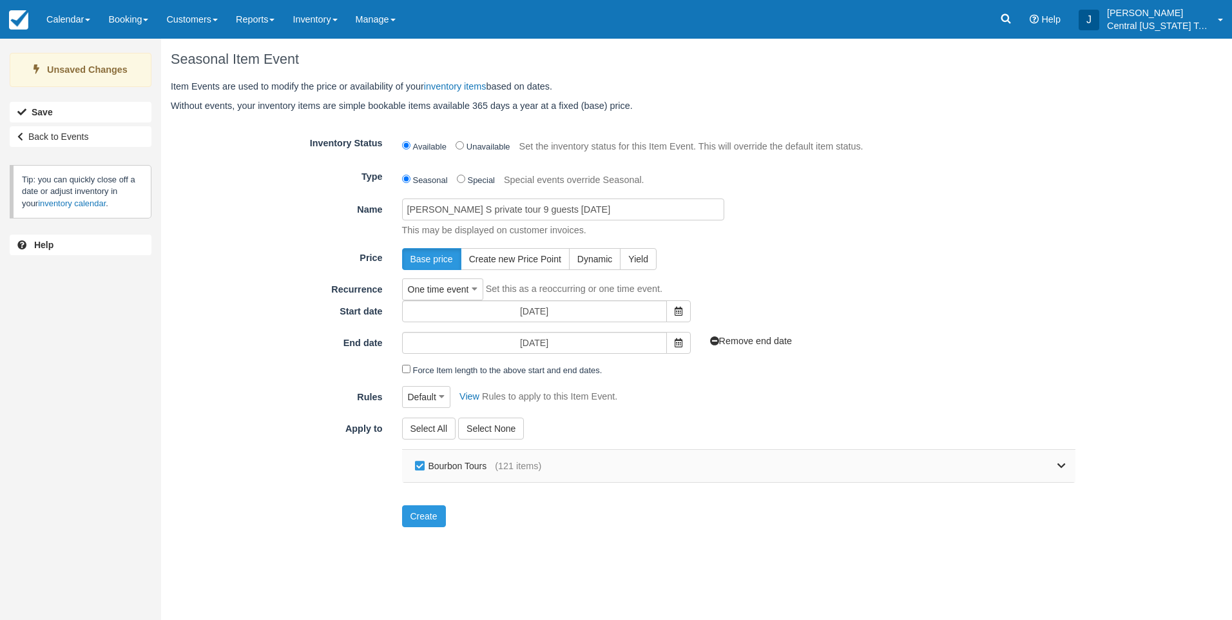
checkbox input "false"
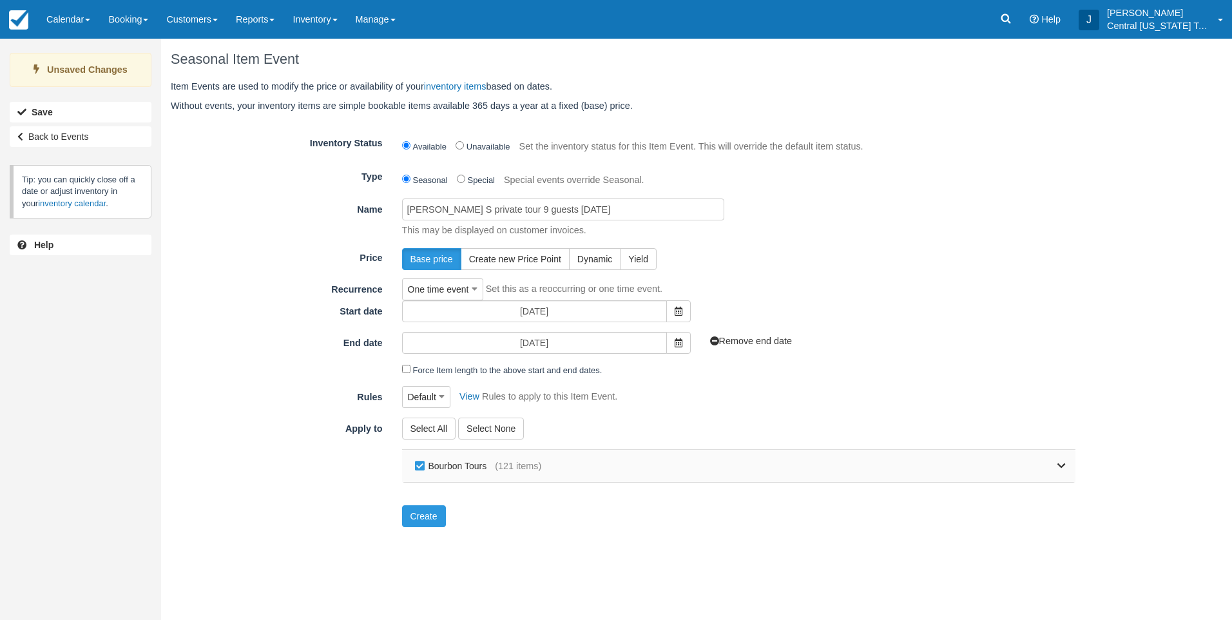
checkbox input "false"
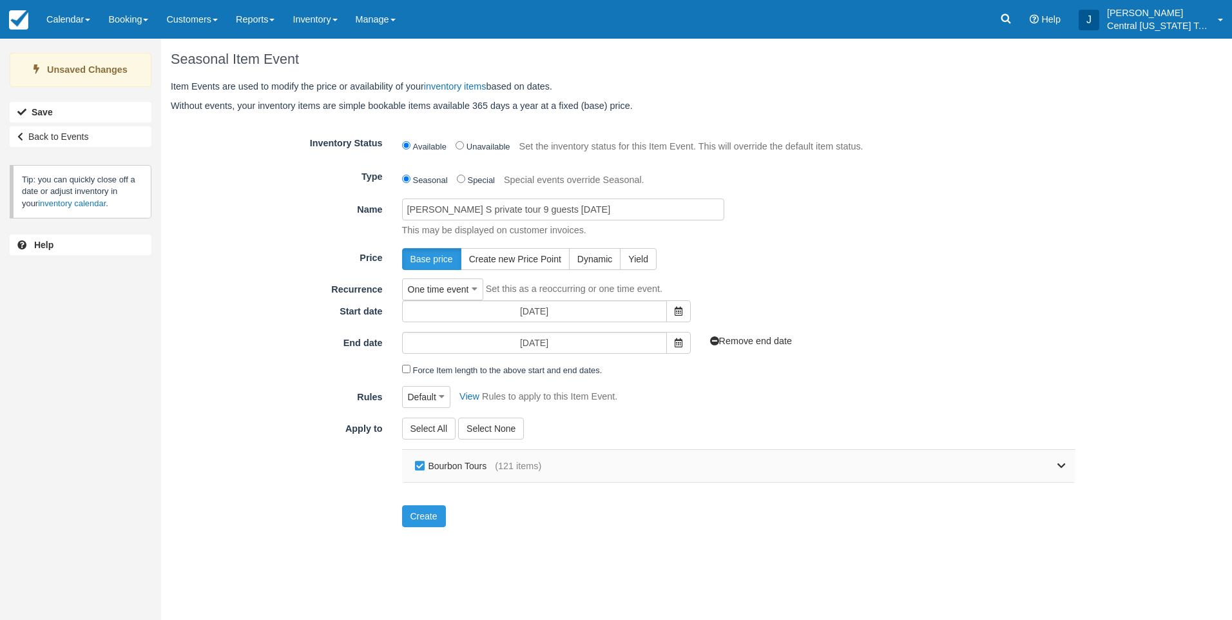
checkbox input "false"
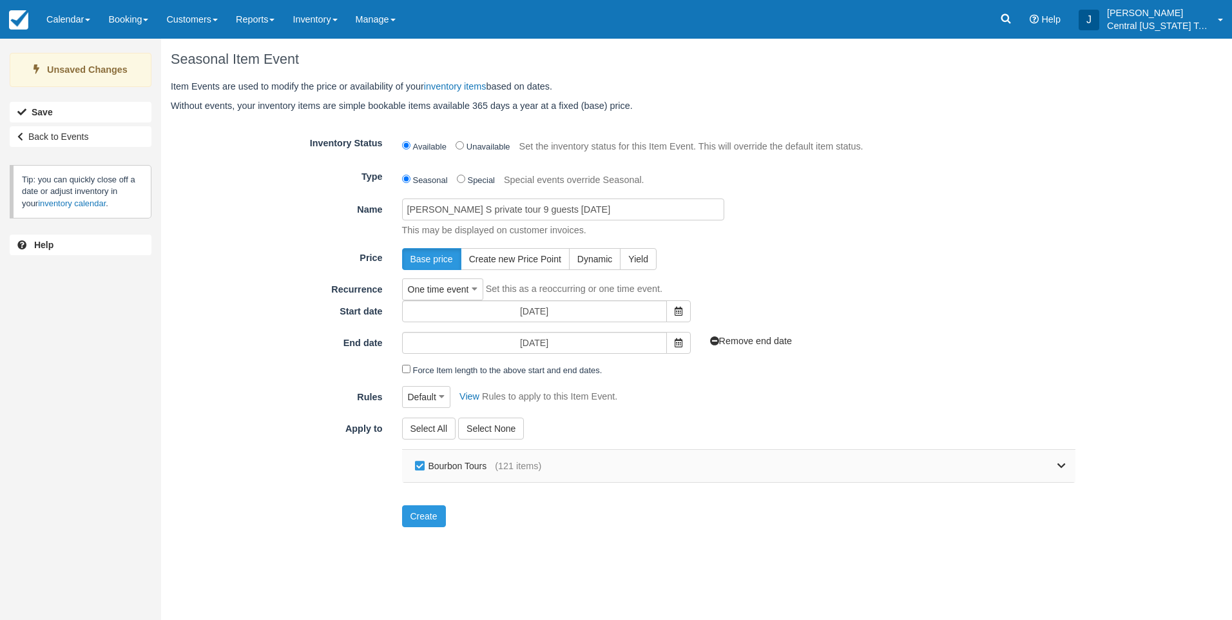
checkbox input "false"
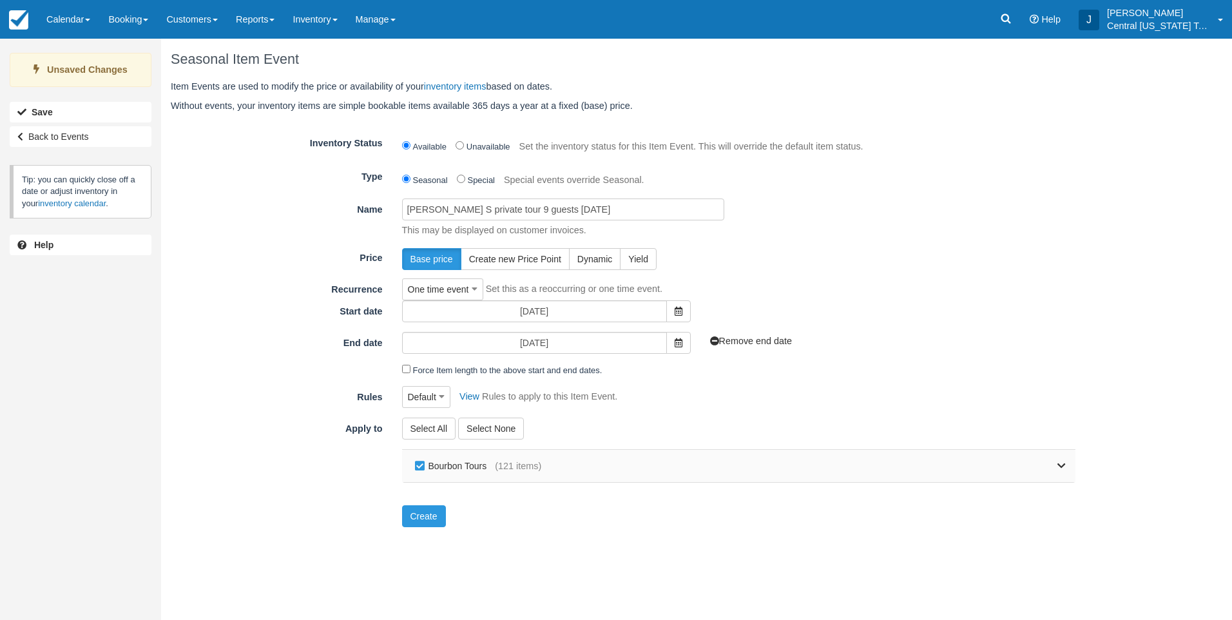
checkbox input "false"
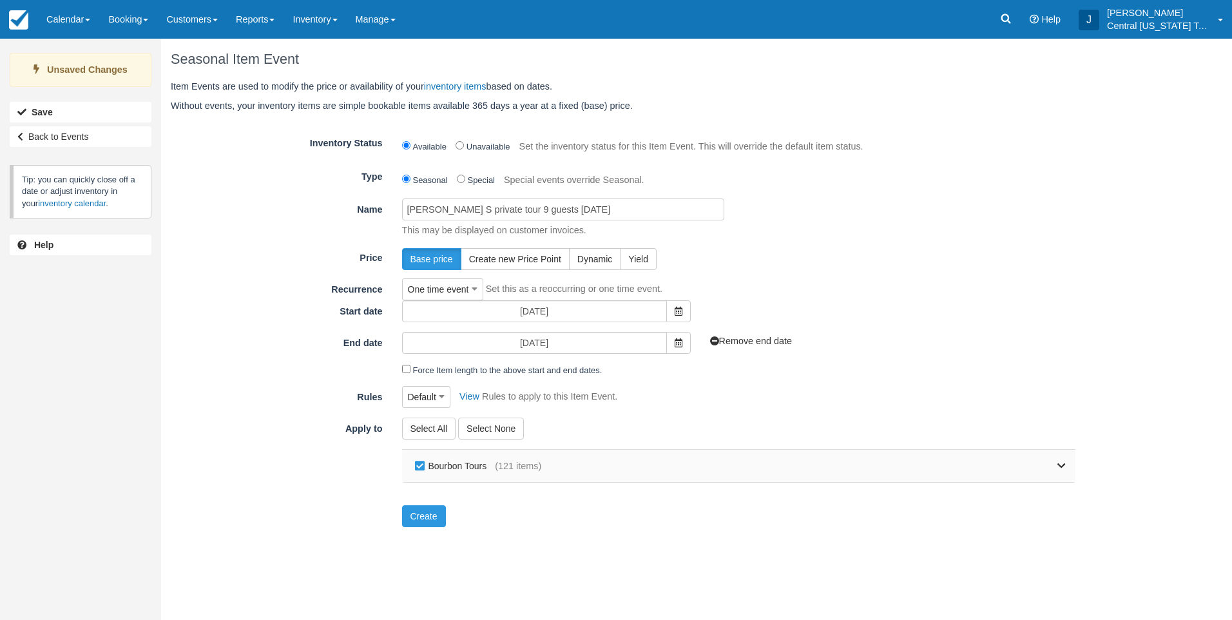
checkbox input "false"
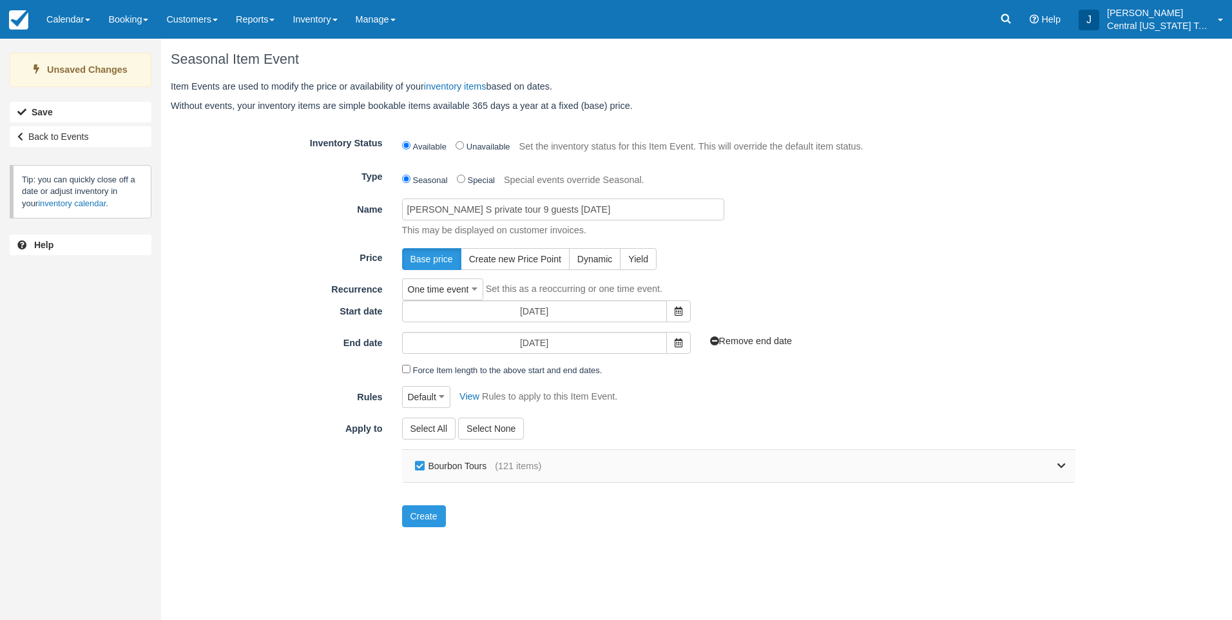
checkbox input "false"
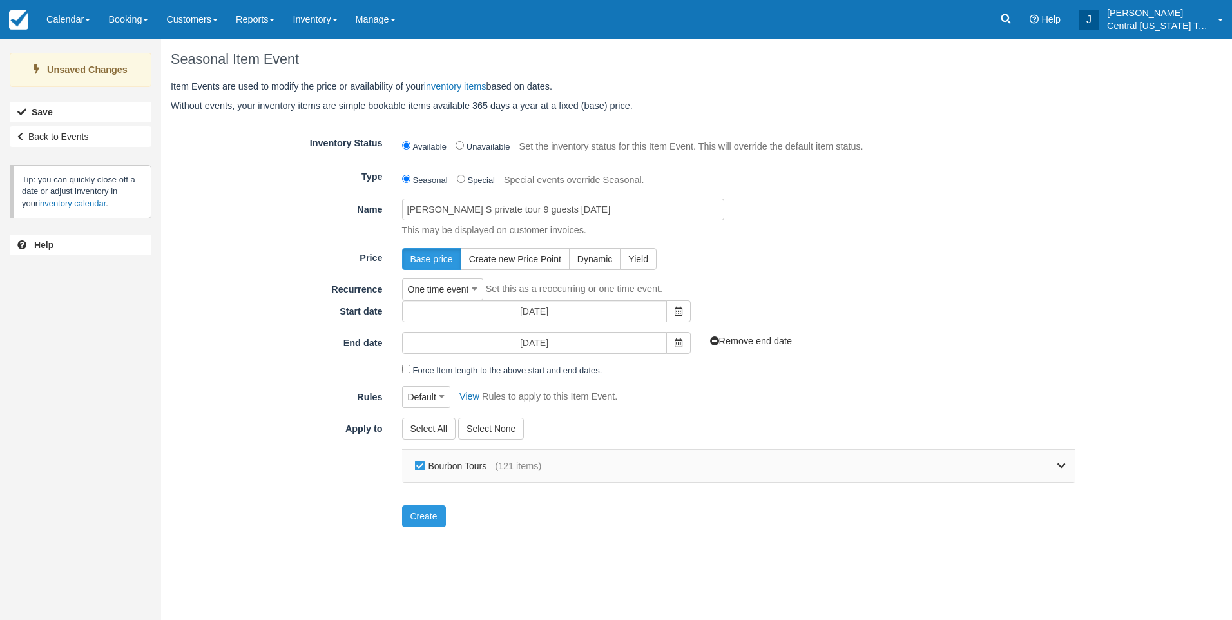
checkbox input "false"
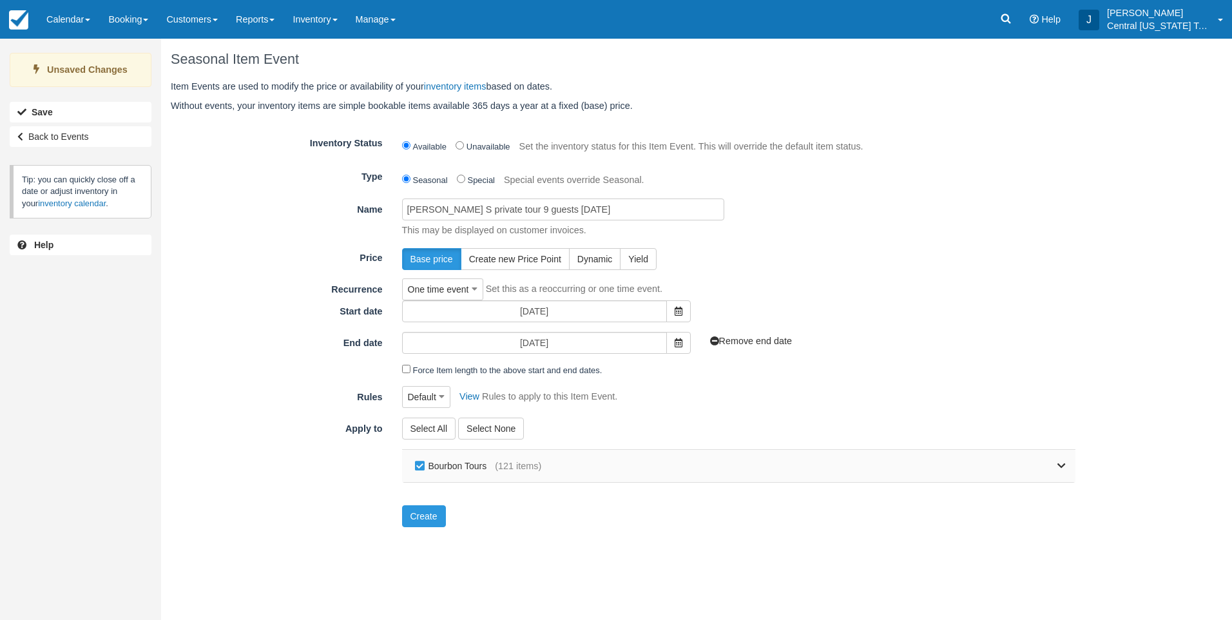
checkbox input "false"
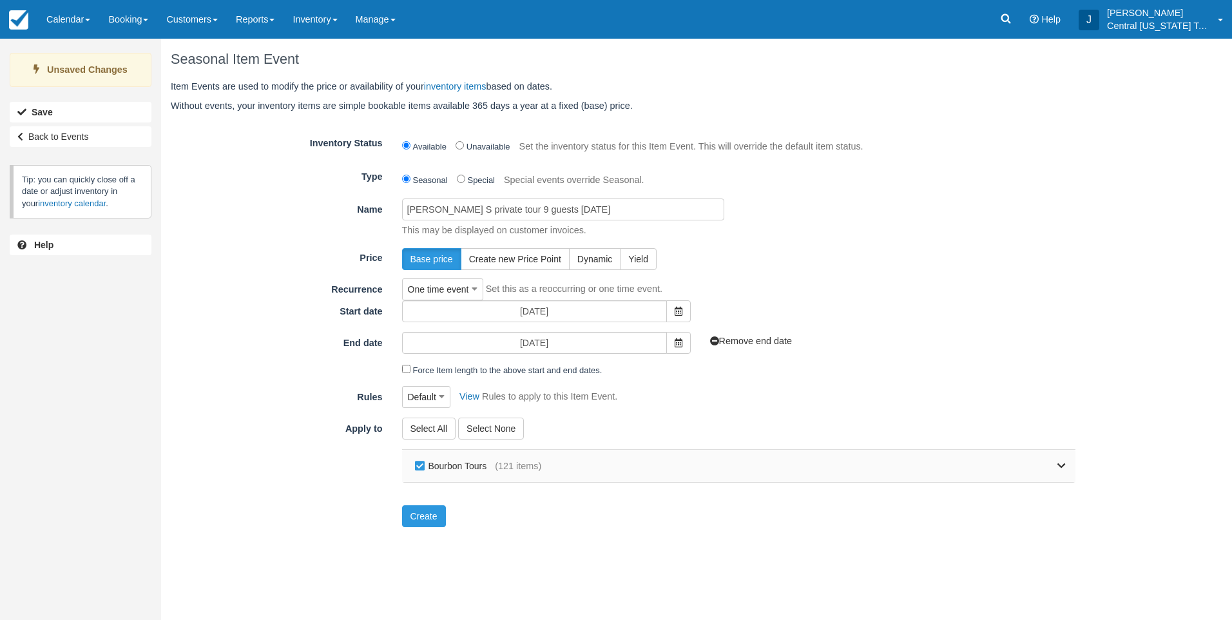
checkbox input "false"
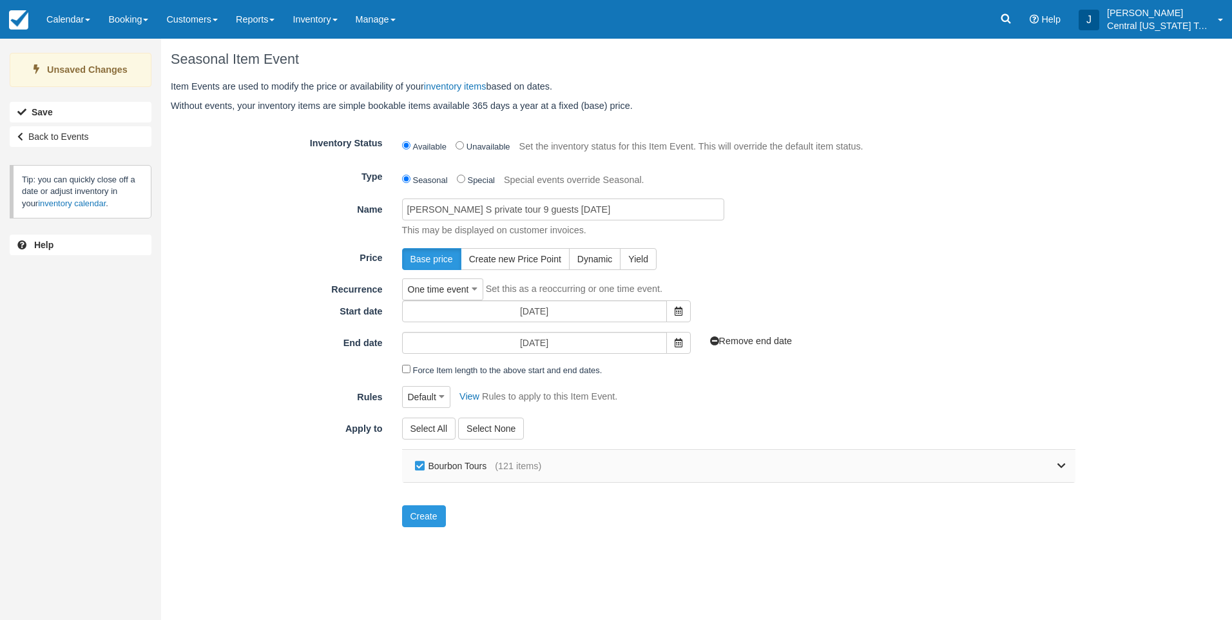
checkbox input "false"
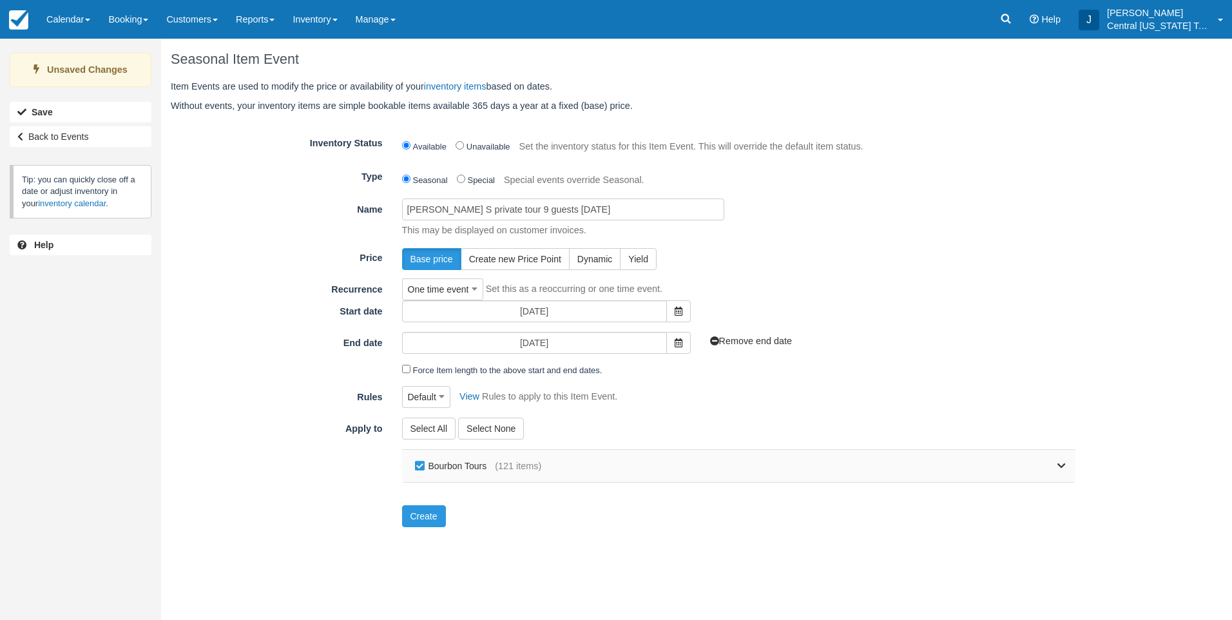
checkbox input "false"
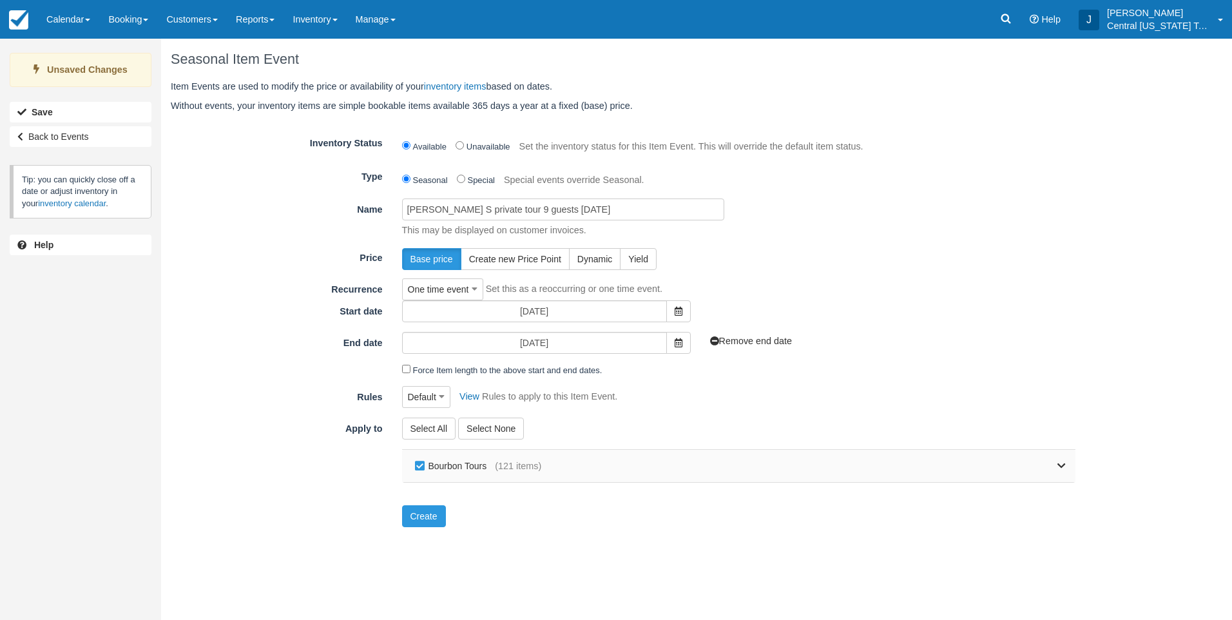
checkbox input "false"
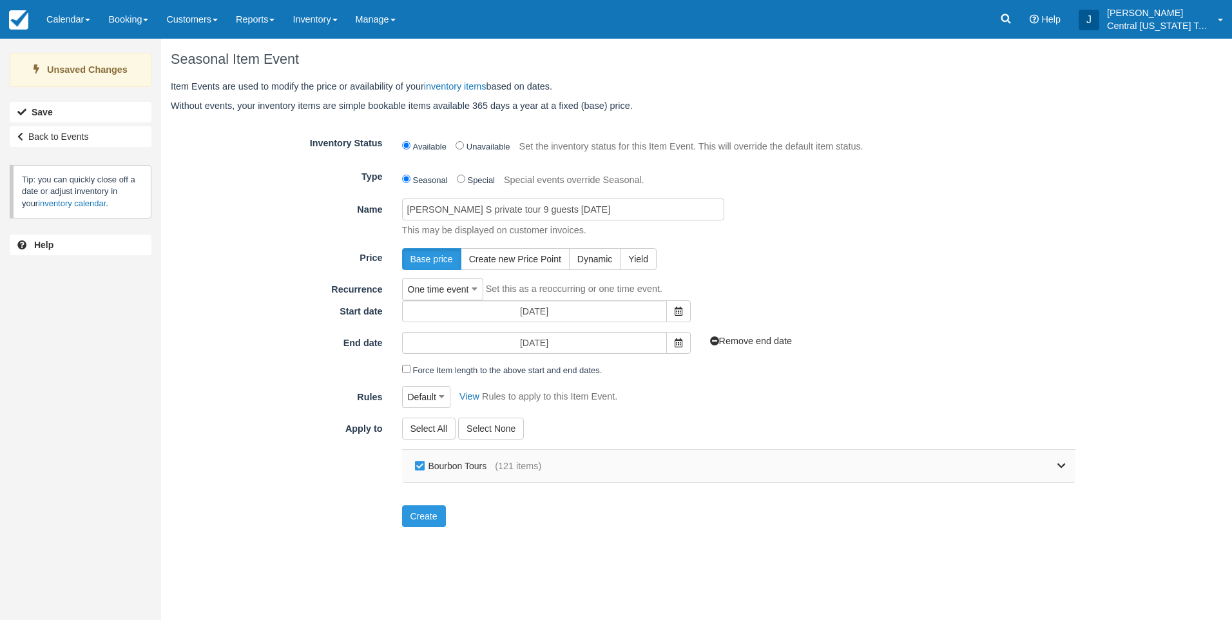
checkbox input "false"
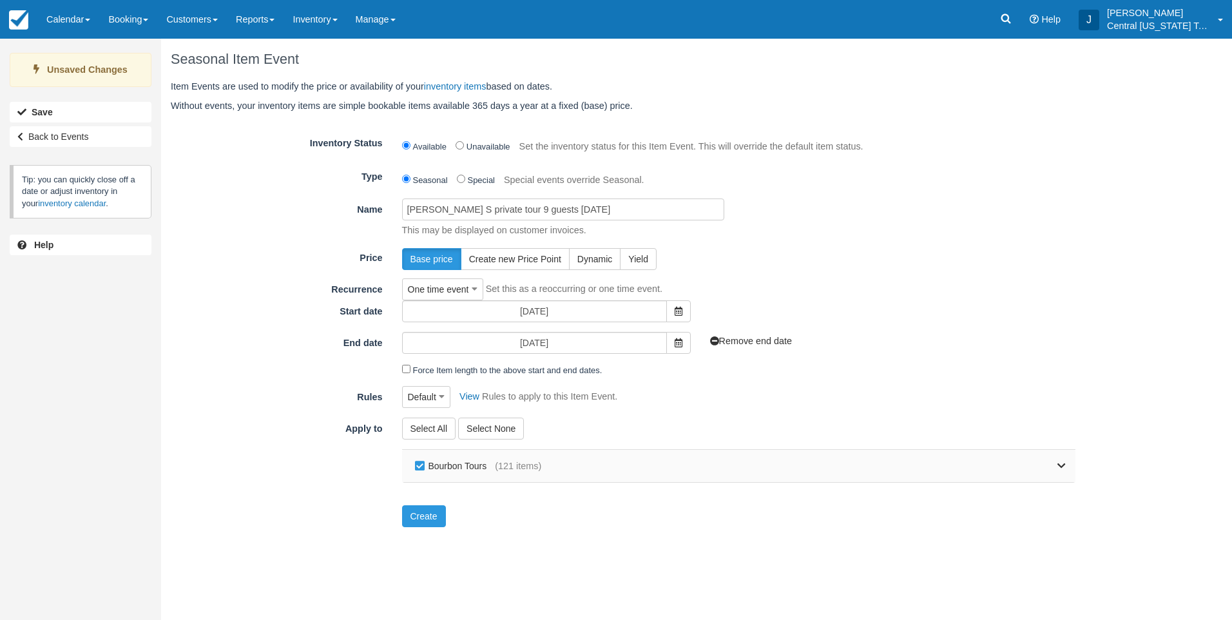
checkbox input "false"
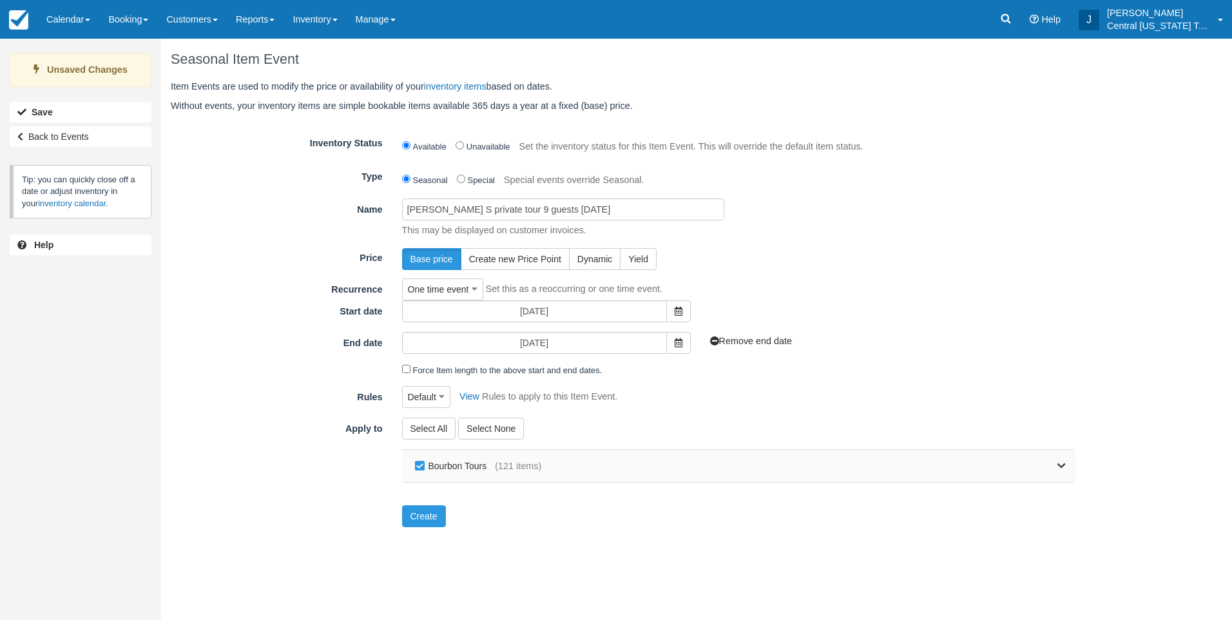
checkbox input "false"
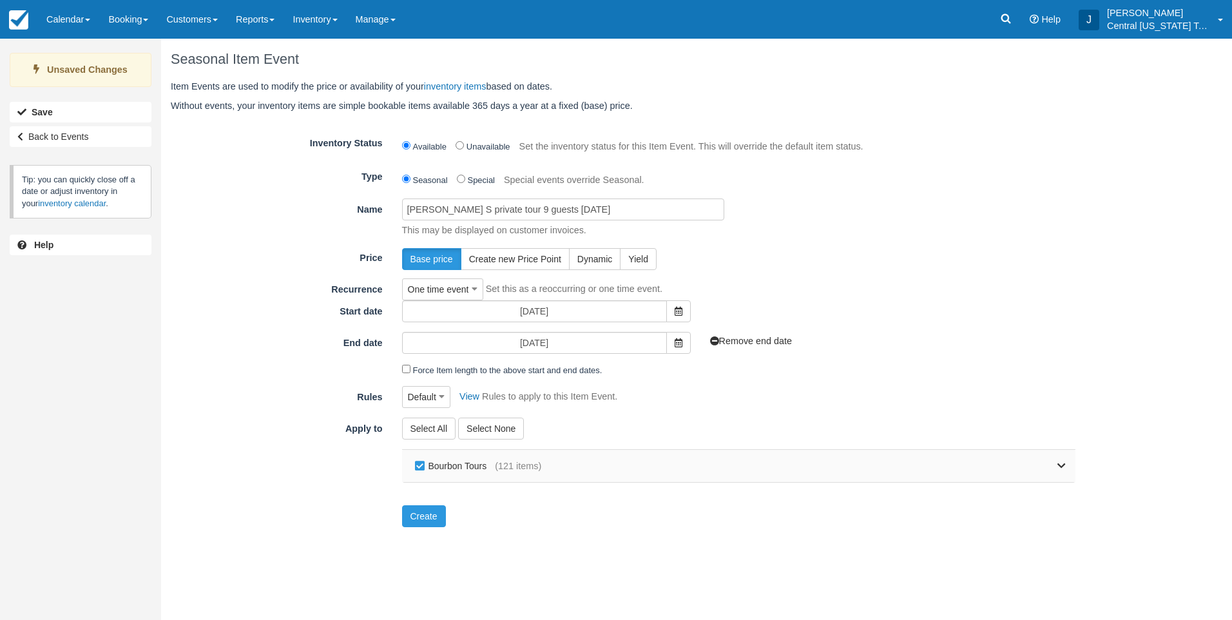
checkbox input "false"
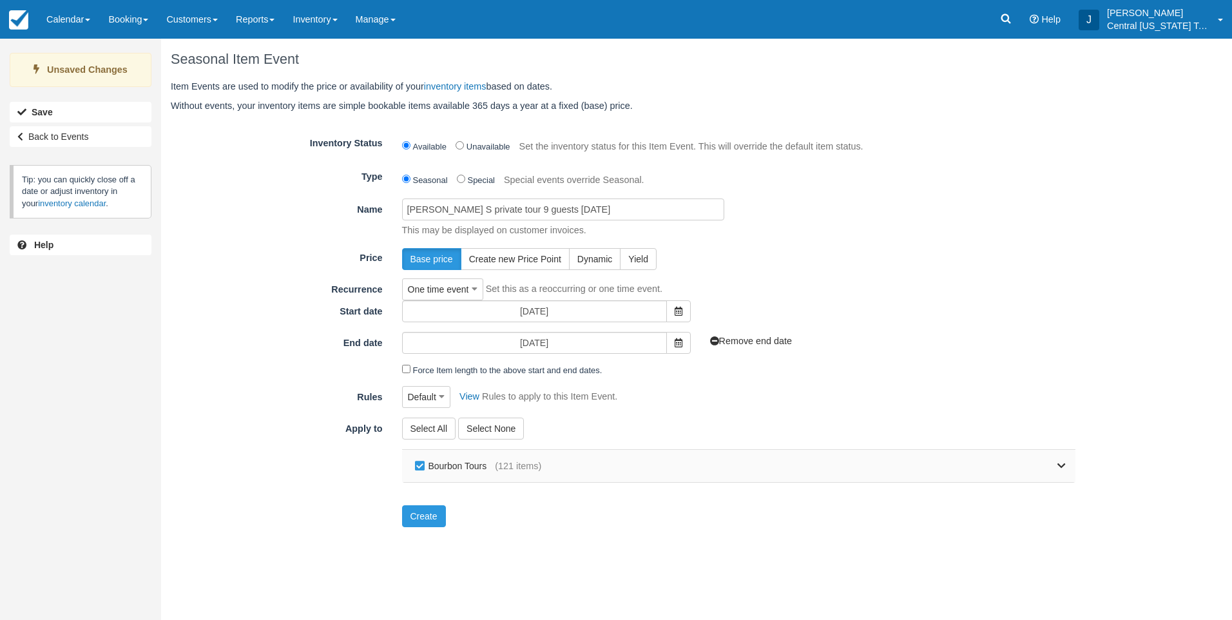
checkbox input "false"
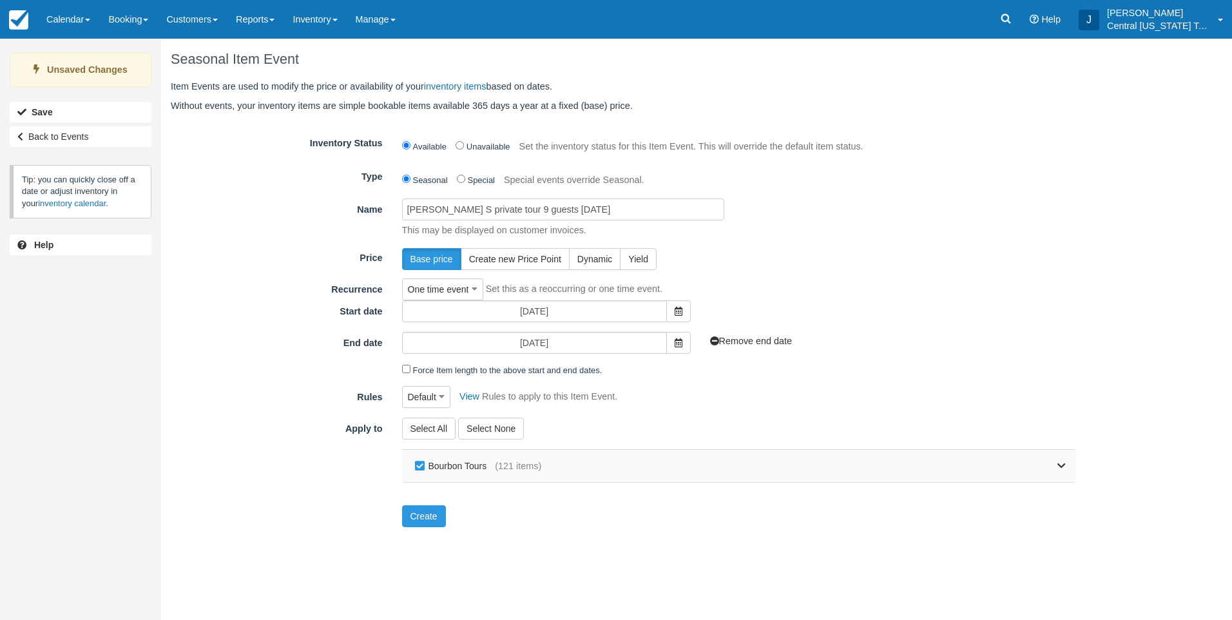
checkbox input "false"
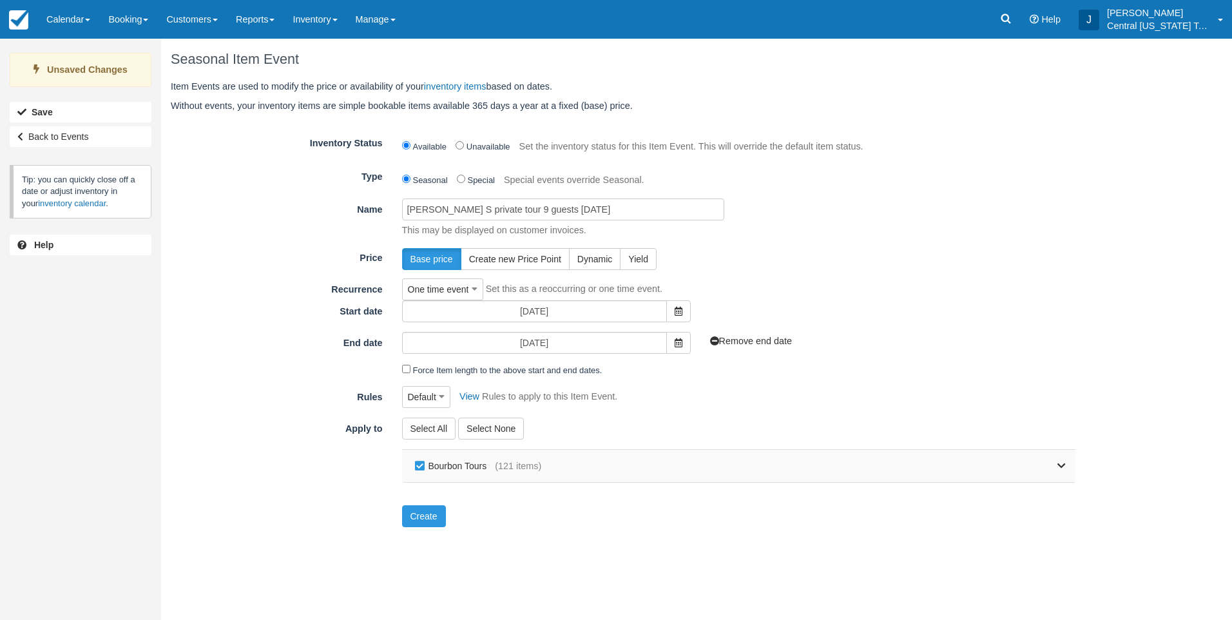
checkbox input "false"
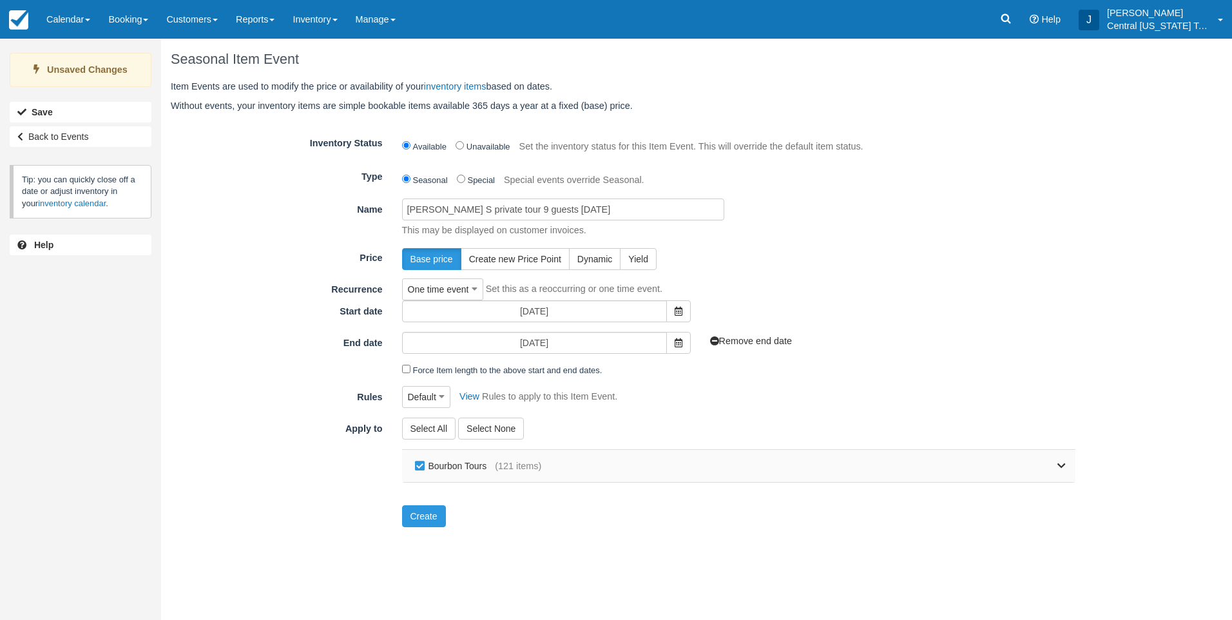
checkbox input "false"
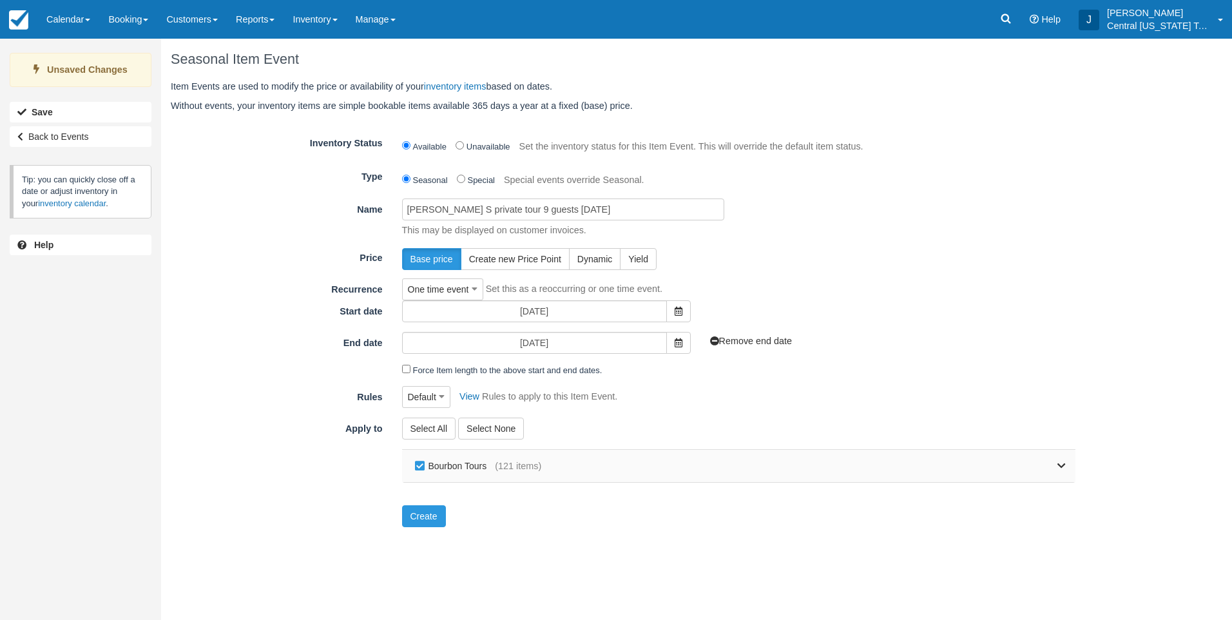
checkbox input "false"
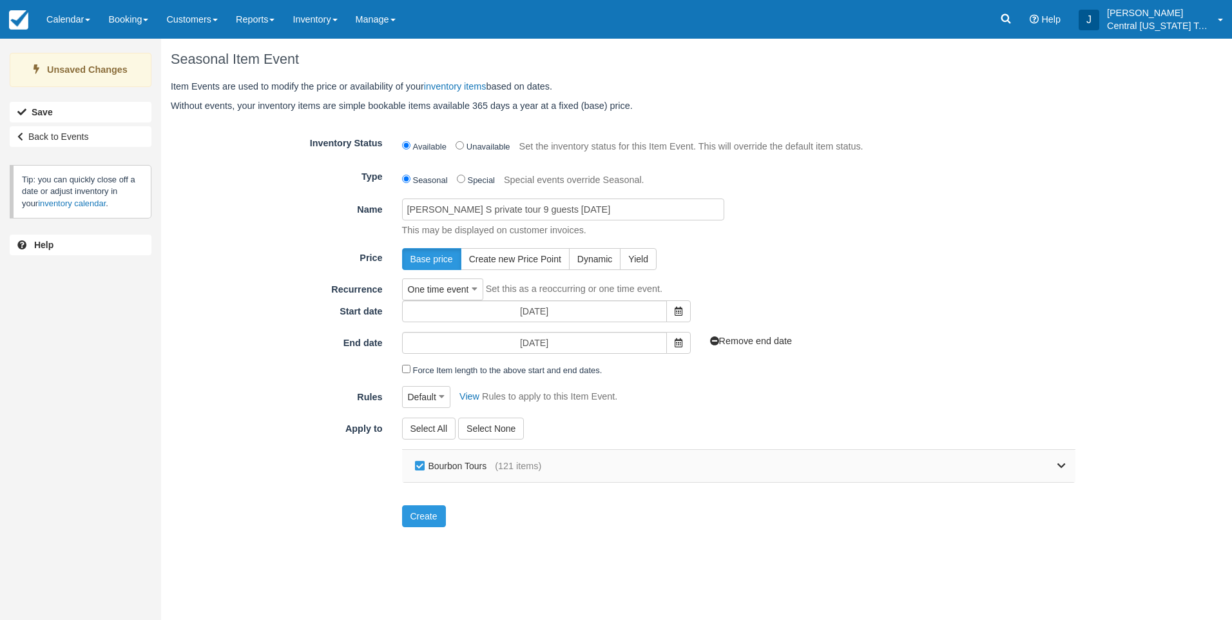
checkbox input "false"
click at [1062, 470] on icon at bounding box center [1062, 465] width 8 height 9
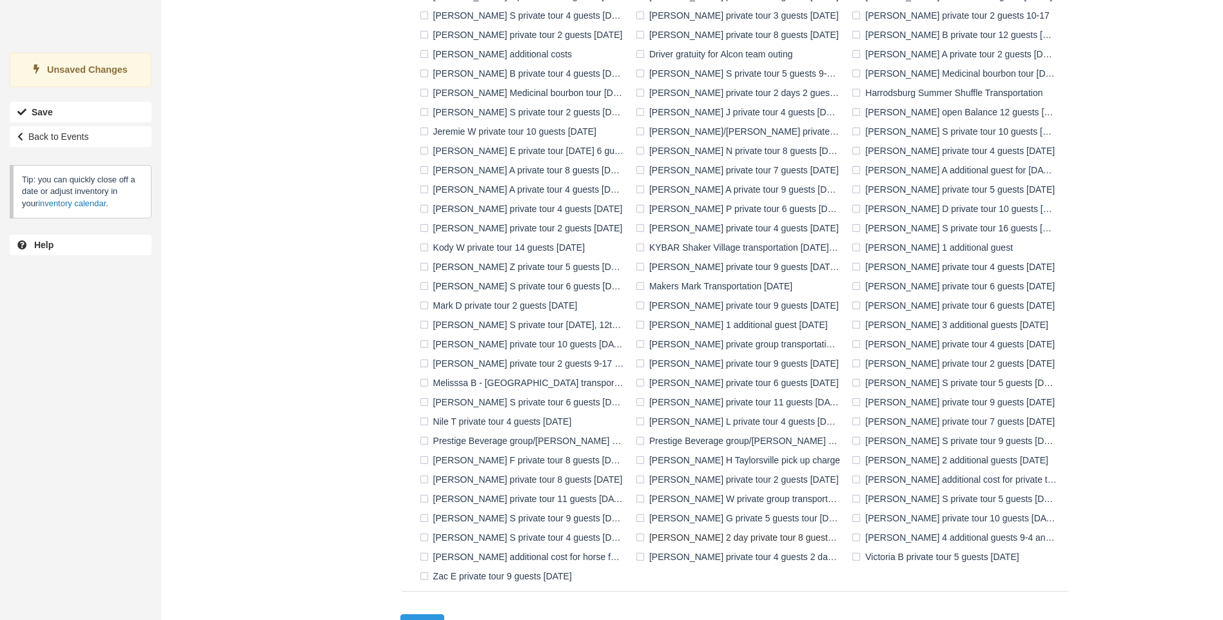
scroll to position [721, 0]
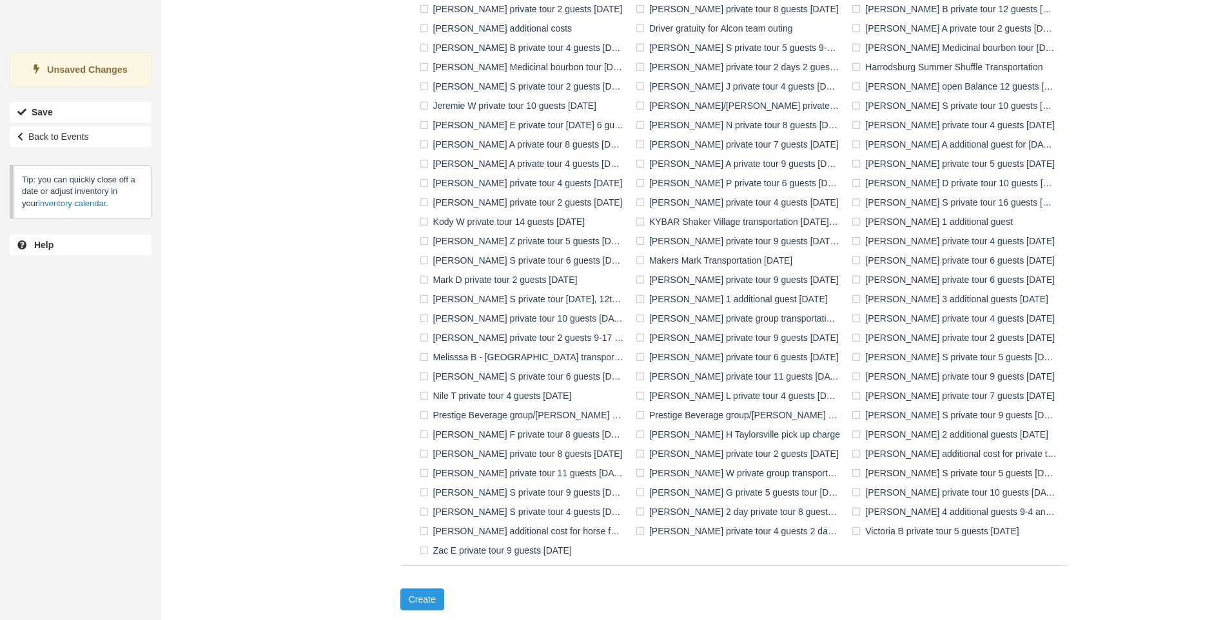
click at [881, 471] on label "[PERSON_NAME] S private tour 5 guests [DATE]" at bounding box center [956, 472] width 216 height 19
checkbox input "true"
click at [534, 491] on label "[PERSON_NAME] S private tour 9 guests [DATE]" at bounding box center [524, 492] width 216 height 19
checkbox input "true"
click at [410, 604] on button "Create" at bounding box center [422, 599] width 44 height 22
